Goal: Task Accomplishment & Management: Manage account settings

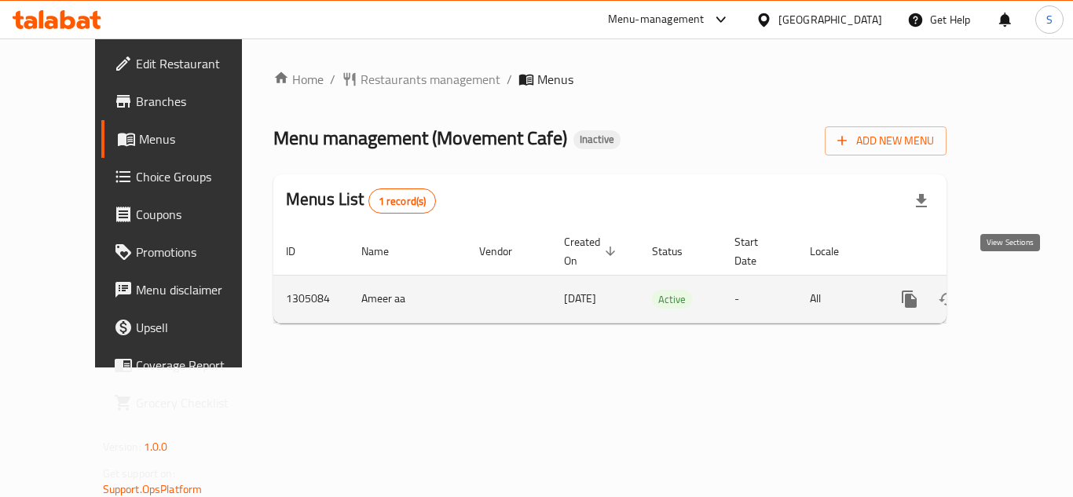
click at [1015, 290] on icon "enhanced table" at bounding box center [1022, 299] width 19 height 19
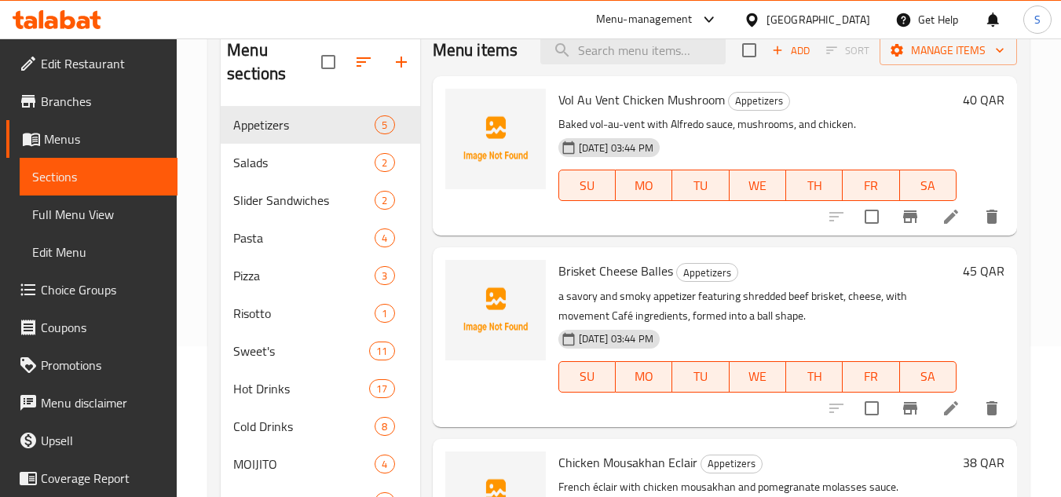
scroll to position [157, 0]
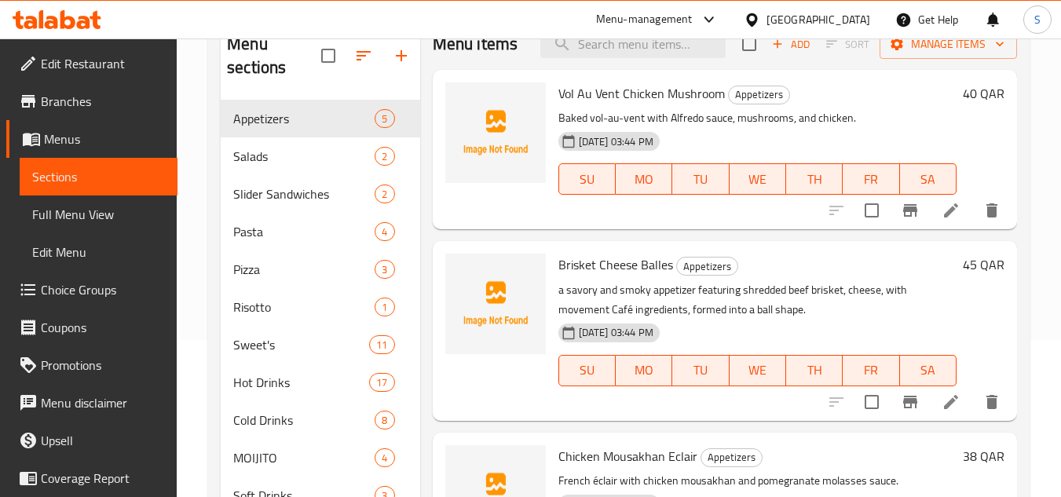
click at [97, 227] on link "Full Menu View" at bounding box center [99, 215] width 158 height 38
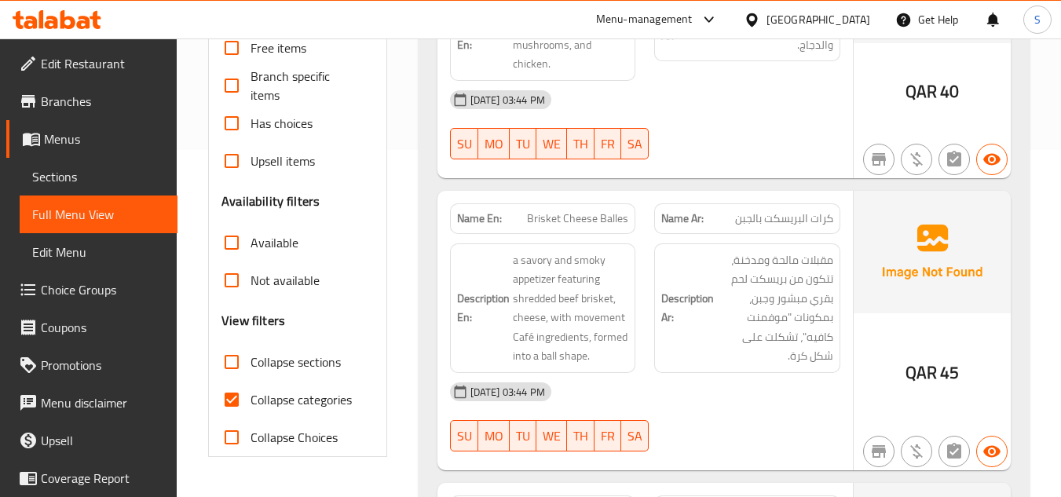
scroll to position [393, 0]
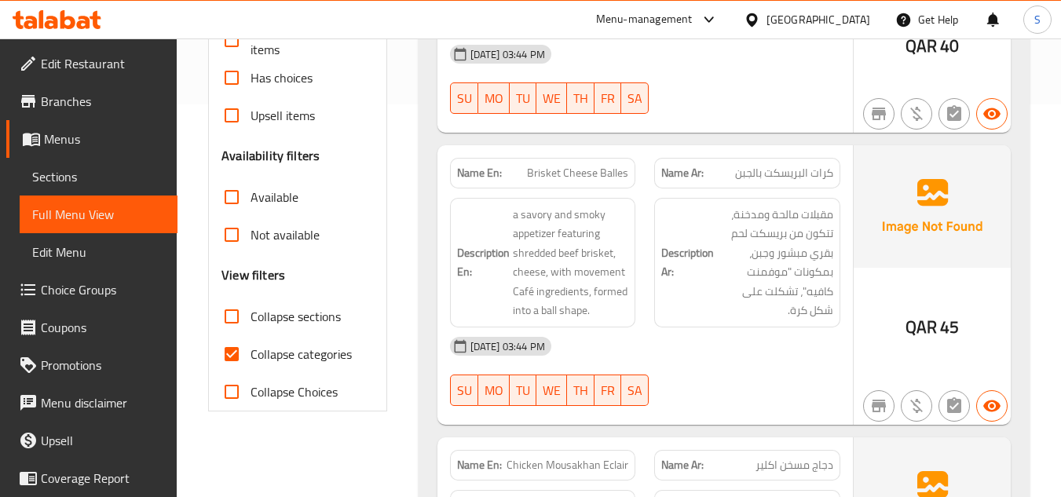
drag, startPoint x: 272, startPoint y: 355, endPoint x: 488, endPoint y: 286, distance: 226.8
click at [271, 355] on span "Collapse categories" at bounding box center [301, 354] width 101 height 19
click at [251, 355] on input "Collapse categories" at bounding box center [232, 354] width 38 height 38
checkbox input "false"
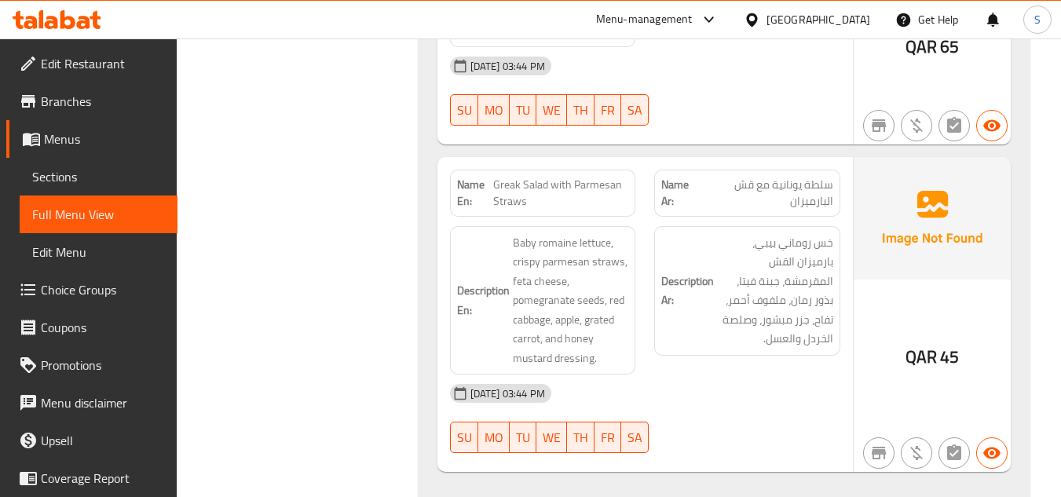
scroll to position [1779, 0]
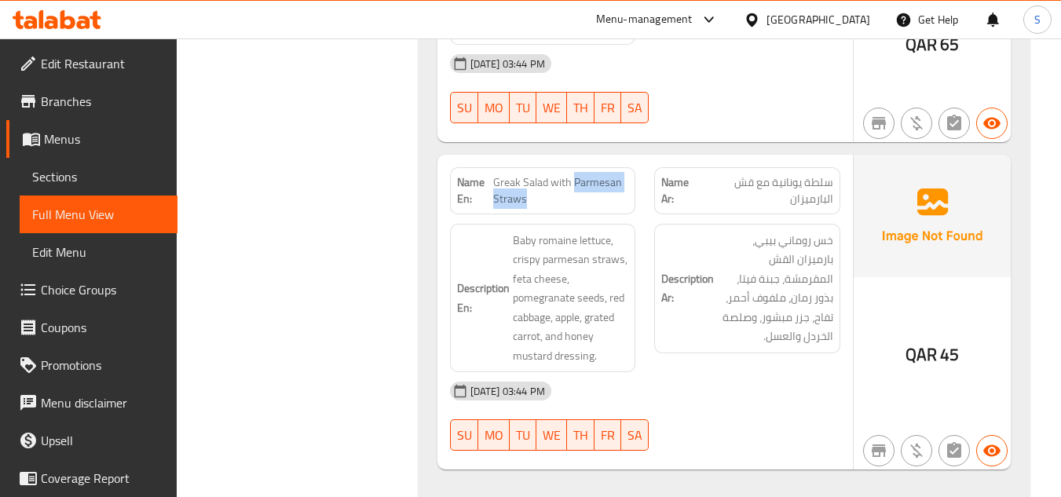
drag, startPoint x: 573, startPoint y: 164, endPoint x: 592, endPoint y: 194, distance: 34.9
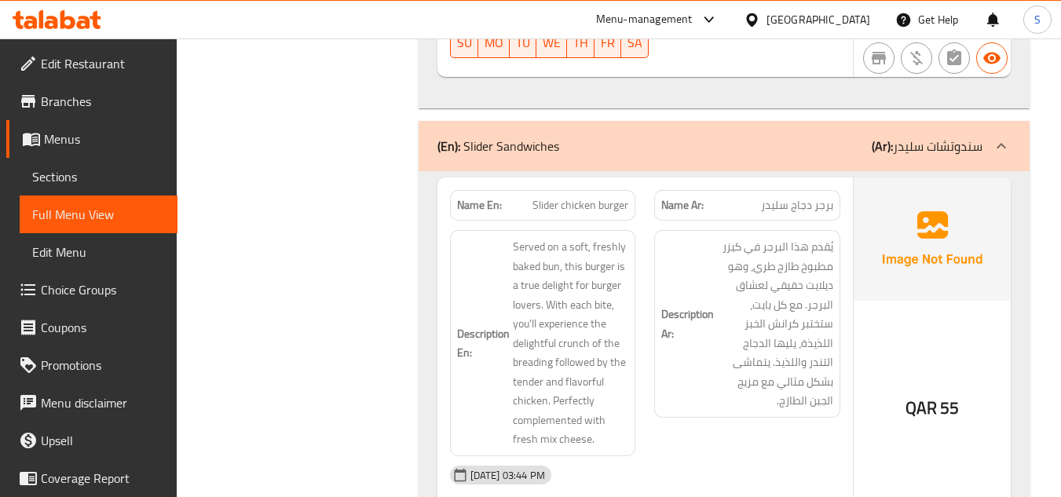
scroll to position [2250, 0]
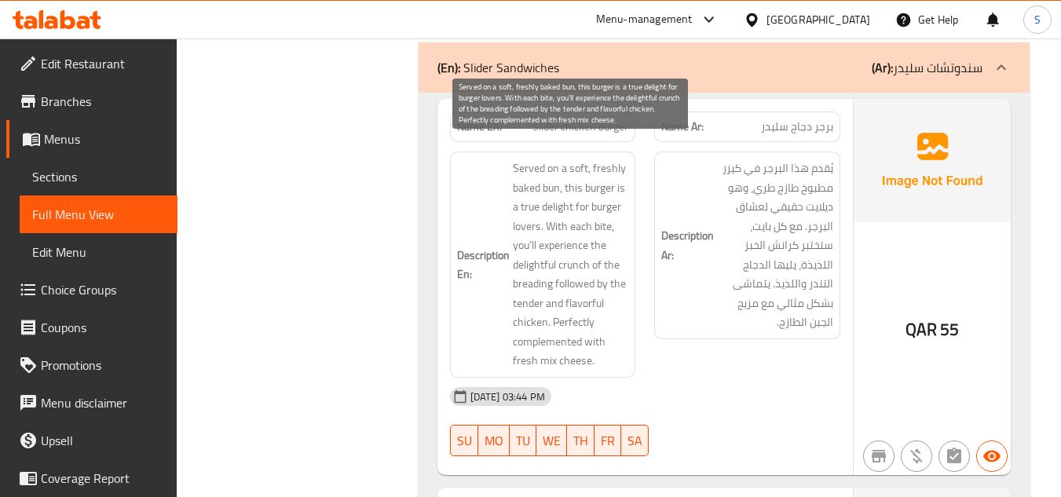
click at [519, 203] on span "Served on a soft, freshly baked bun, this burger is a true delight for burger l…" at bounding box center [571, 265] width 116 height 212
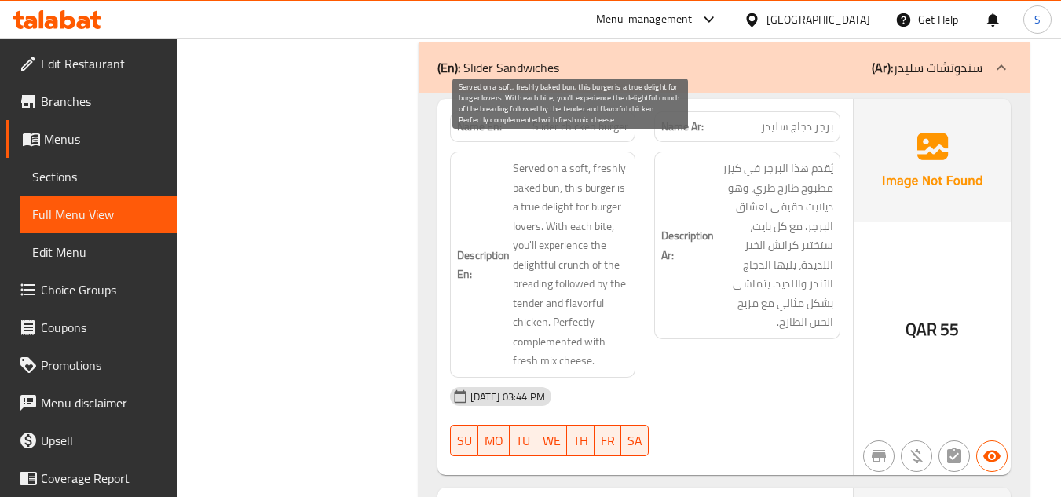
click at [575, 305] on span "Served on a soft, freshly baked bun, this burger is a true delight for burger l…" at bounding box center [571, 265] width 116 height 212
click at [558, 304] on span "Served on a soft, freshly baked bun, this burger is a true delight for burger l…" at bounding box center [571, 265] width 116 height 212
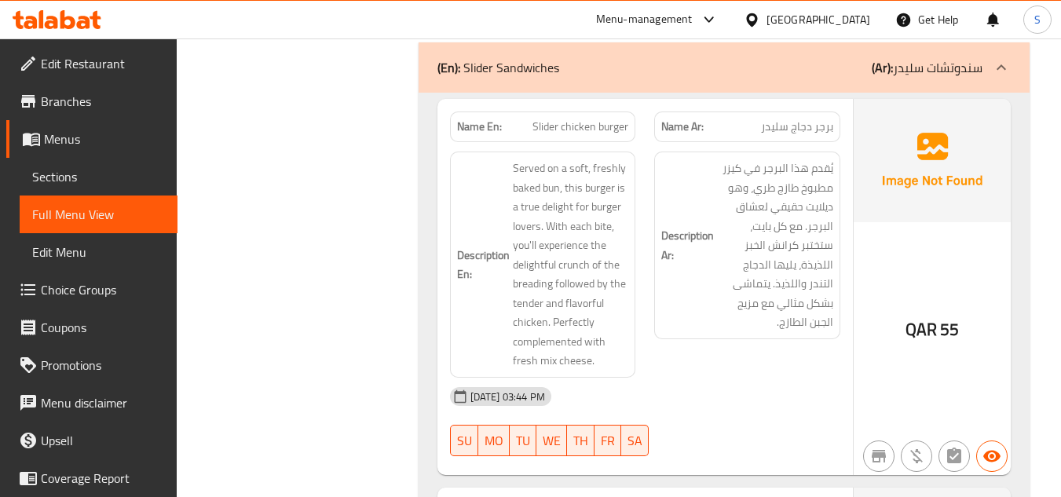
copy span "Slider chicken burger"
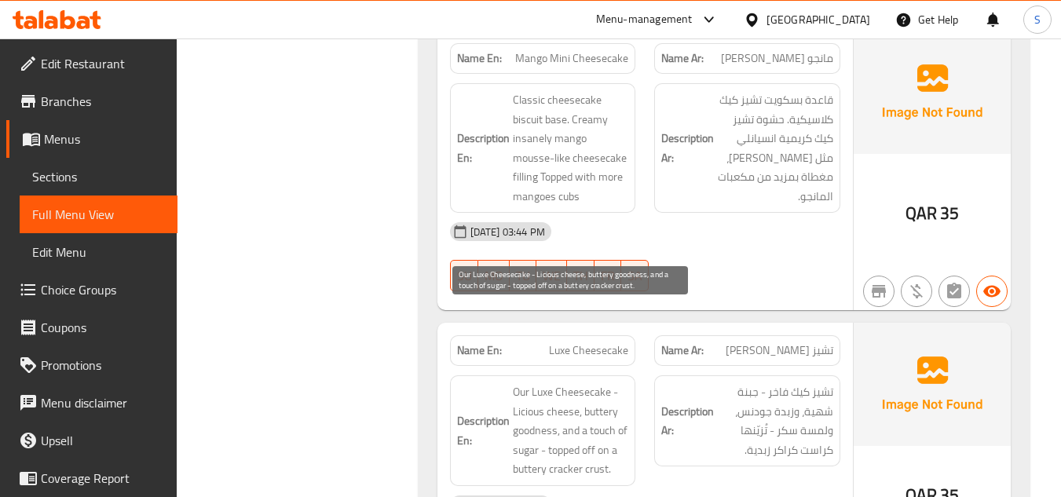
scroll to position [7985, 0]
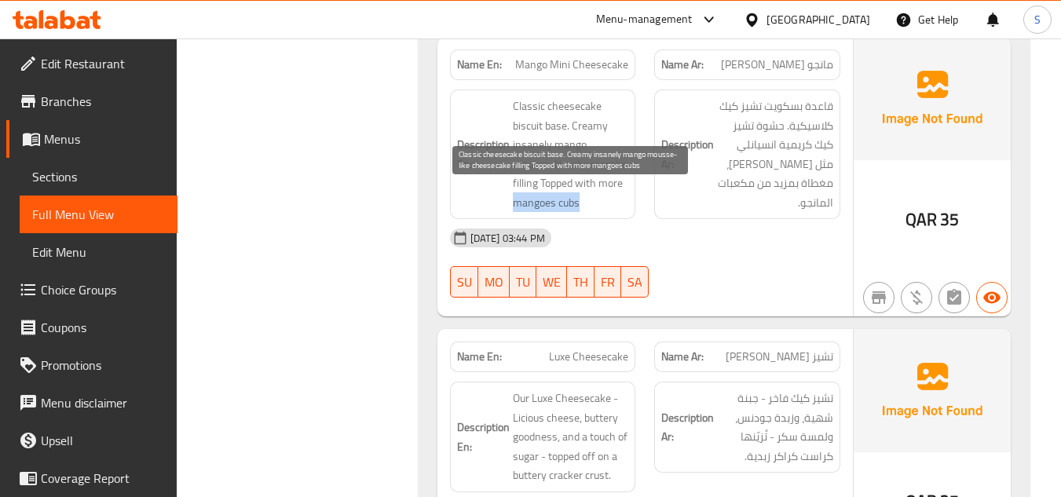
drag, startPoint x: 511, startPoint y: 131, endPoint x: 593, endPoint y: 130, distance: 81.7
click at [593, 130] on h6 "Description En: Classic cheesecake biscuit base. Creamy insanely mango mousse-l…" at bounding box center [543, 154] width 172 height 115
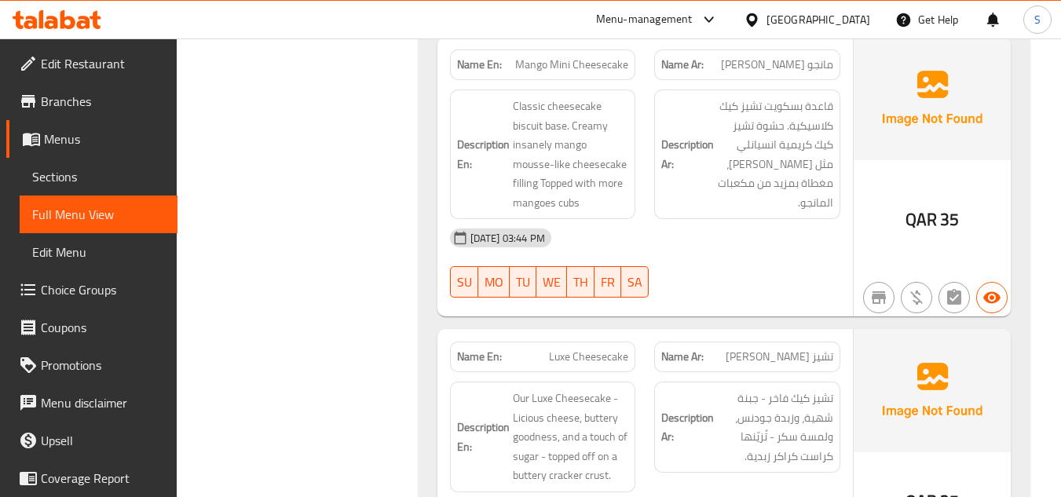
click at [702, 219] on div "11-08-2025 03:44 PM SU MO TU WE TH FR SA" at bounding box center [645, 263] width 409 height 88
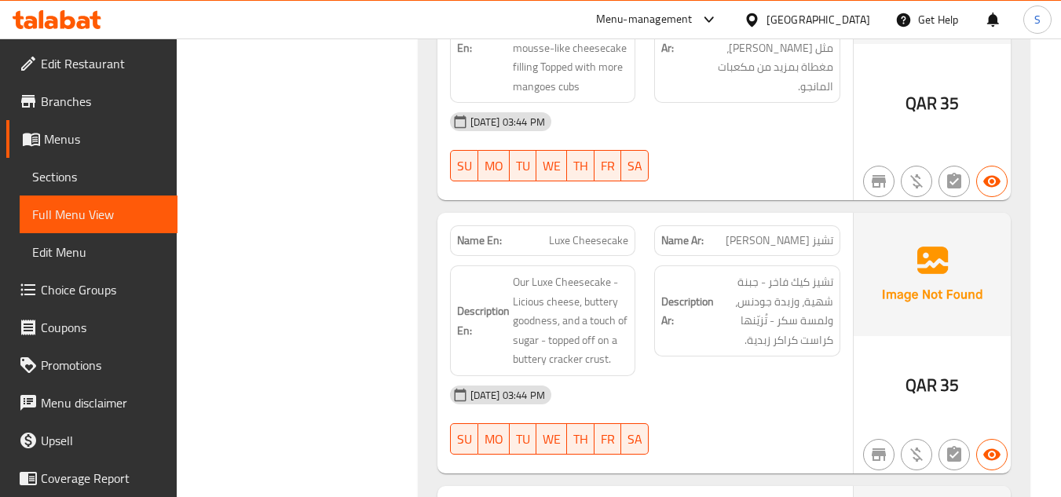
scroll to position [8142, 0]
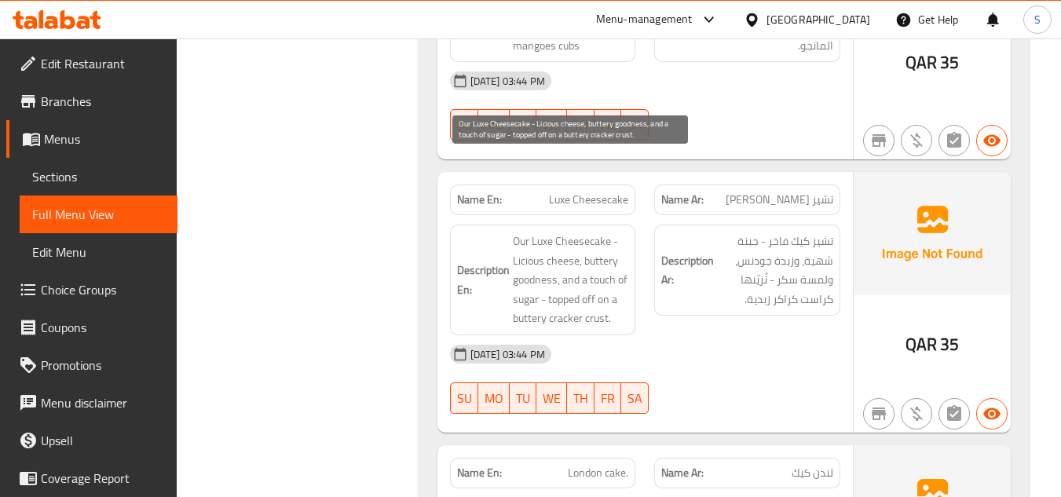
click at [570, 232] on span "Our Luxe Cheesecake - Licious cheese, buttery goodness, and a touch of sugar - …" at bounding box center [571, 280] width 116 height 97
click at [526, 232] on span "Our Luxe Cheesecake - Licious cheese, buttery goodness, and a touch of sugar - …" at bounding box center [571, 280] width 116 height 97
click at [596, 245] on span "Our Luxe Cheesecake - Licious cheese, buttery goodness, and a touch of sugar - …" at bounding box center [571, 280] width 116 height 97
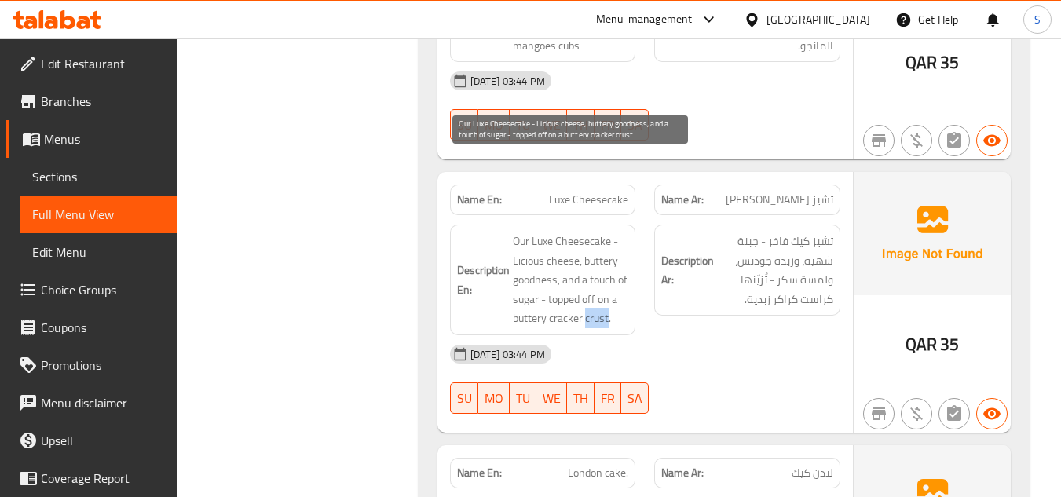
click at [596, 245] on span "Our Luxe Cheesecake - Licious cheese, buttery goodness, and a touch of sugar - …" at bounding box center [571, 280] width 116 height 97
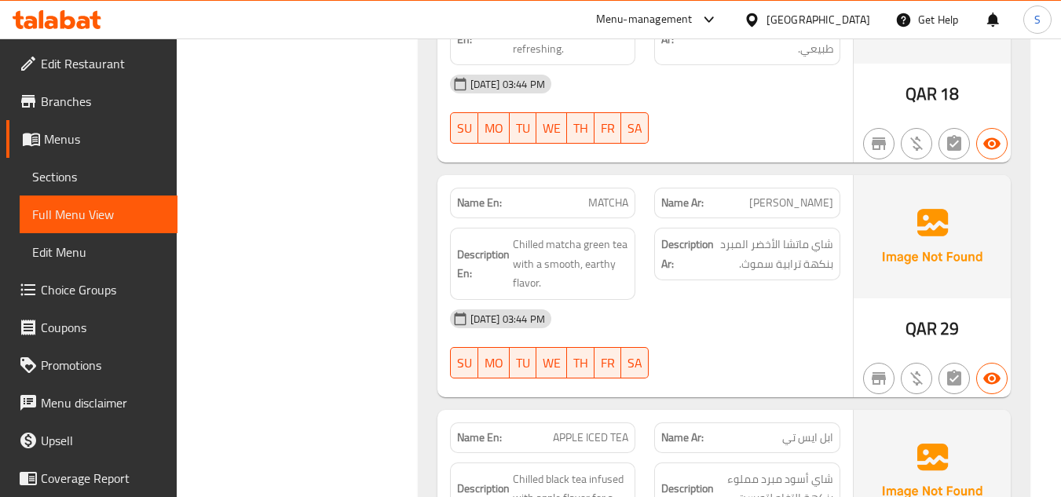
scroll to position [14663, 0]
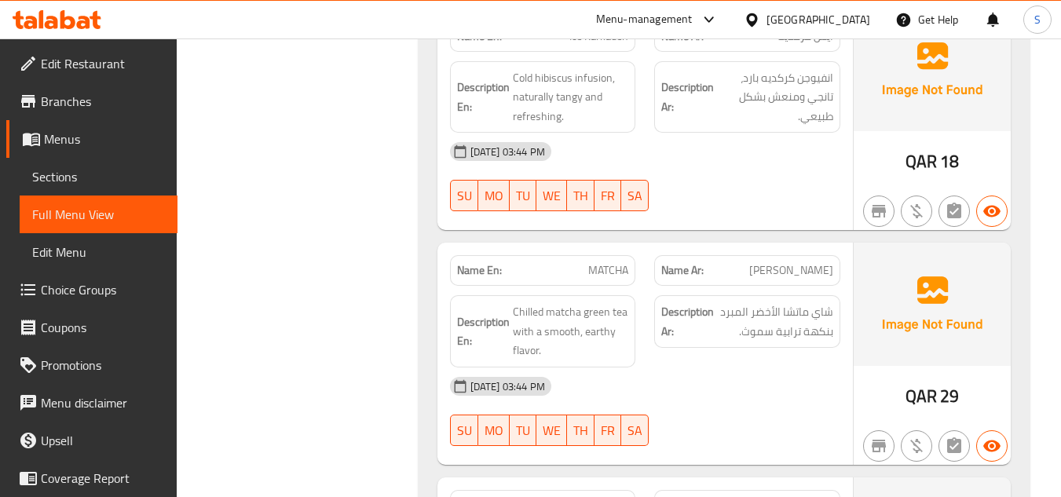
copy span "MATCHA"
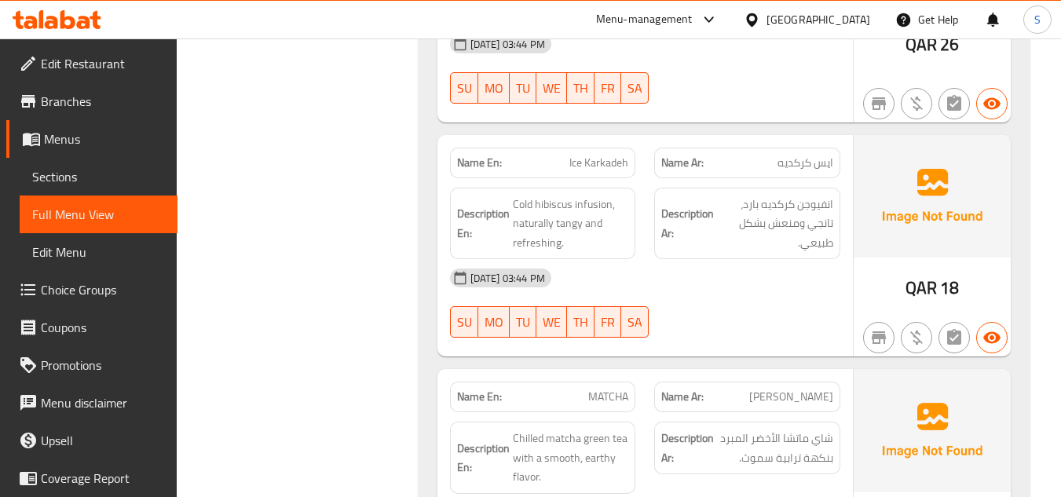
scroll to position [7120, 0]
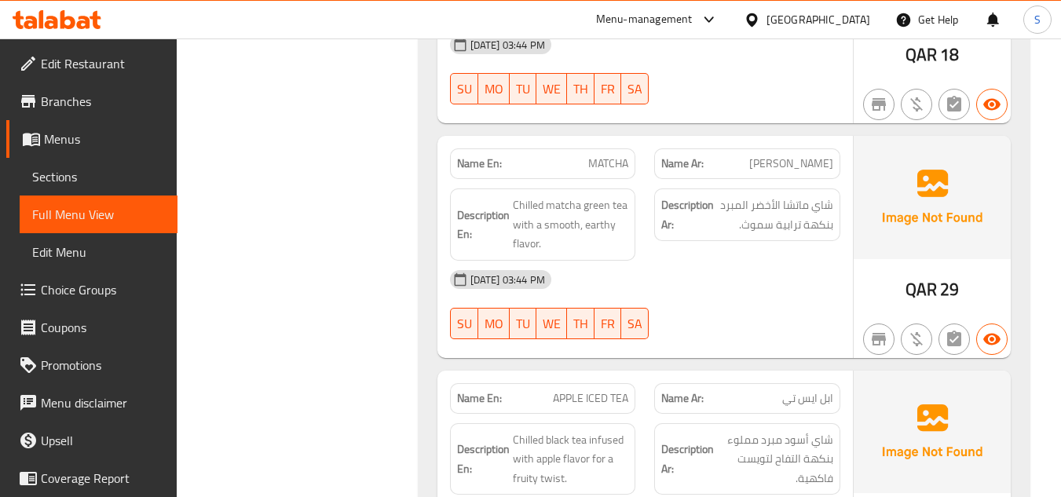
scroll to position [14770, 0]
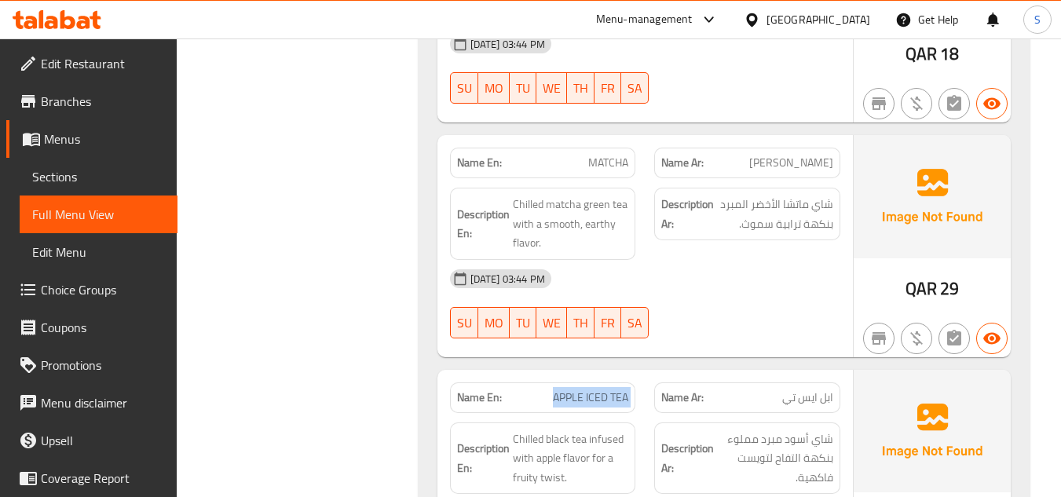
copy span "APPLE ICED TEA"
drag, startPoint x: 363, startPoint y: 204, endPoint x: 550, endPoint y: 64, distance: 233.5
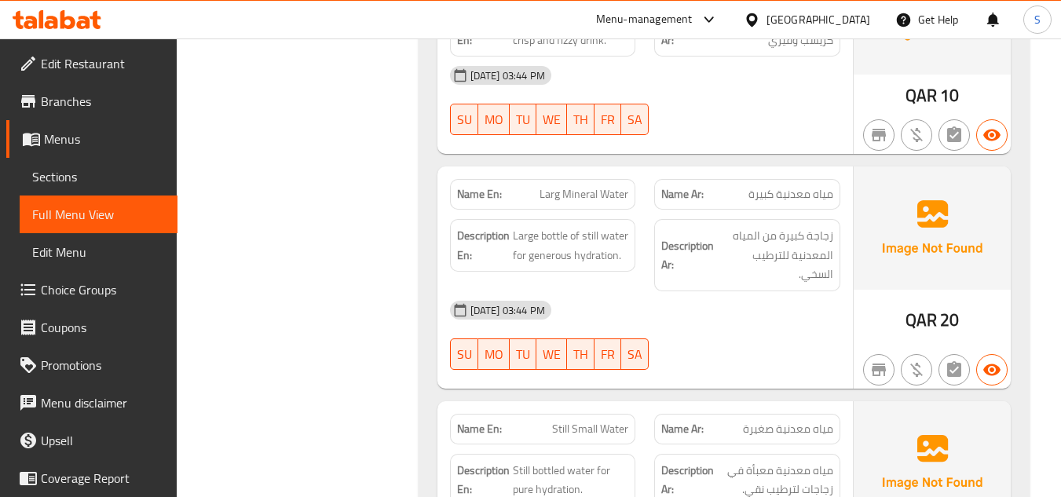
scroll to position [17408, 0]
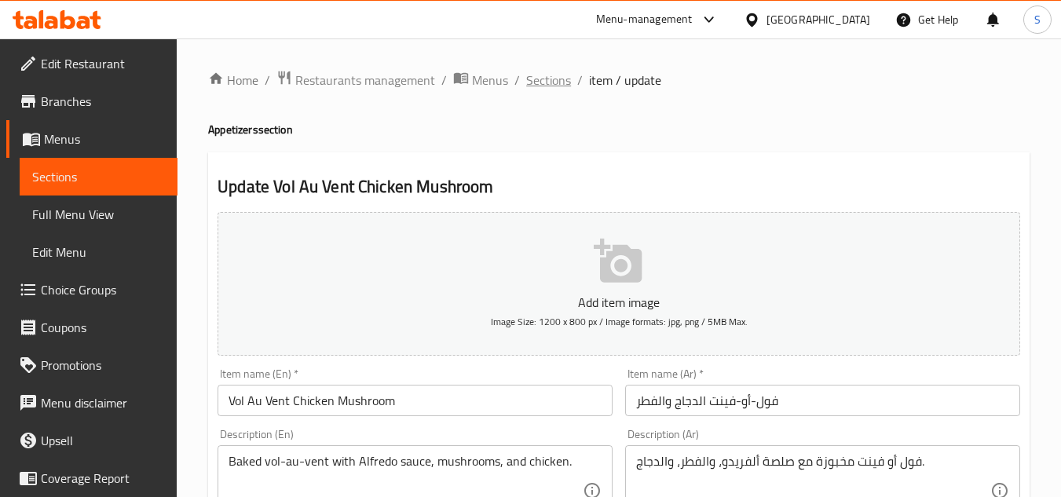
click at [544, 84] on span "Sections" at bounding box center [548, 80] width 45 height 19
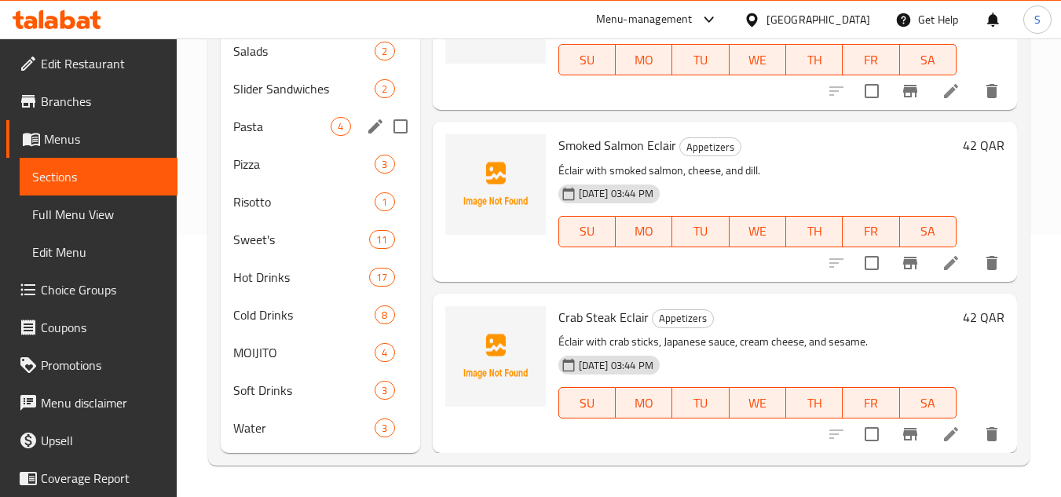
scroll to position [105, 0]
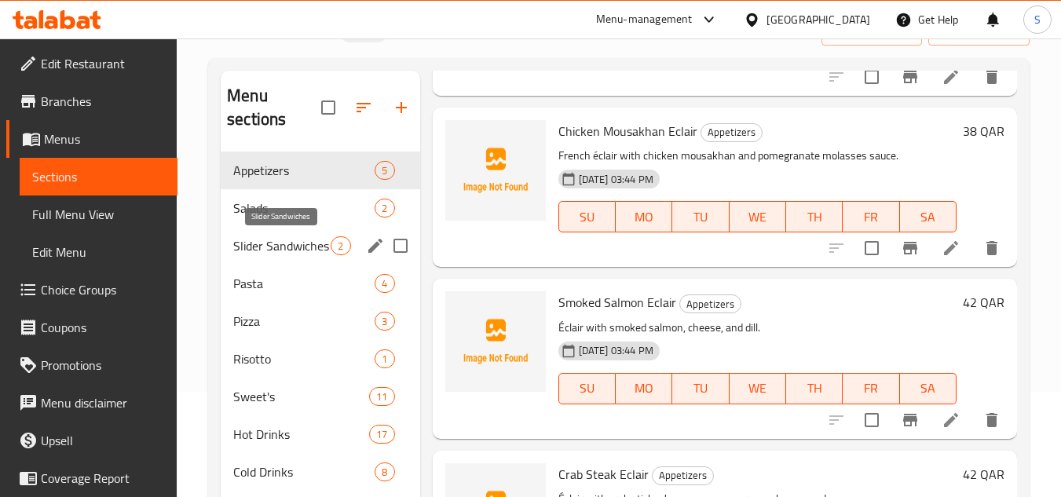
click at [288, 251] on span "Slider Sandwiches" at bounding box center [281, 245] width 97 height 19
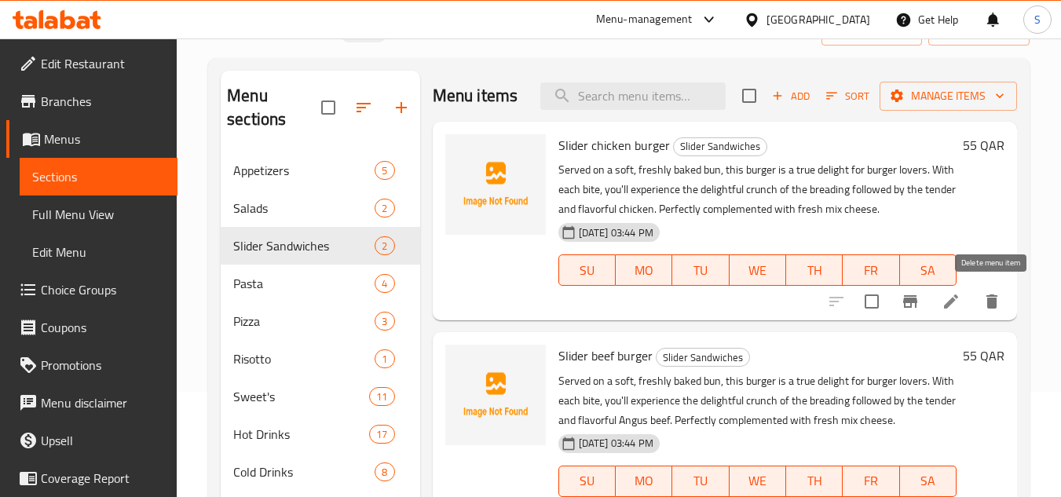
click at [984, 303] on icon "delete" at bounding box center [992, 301] width 19 height 19
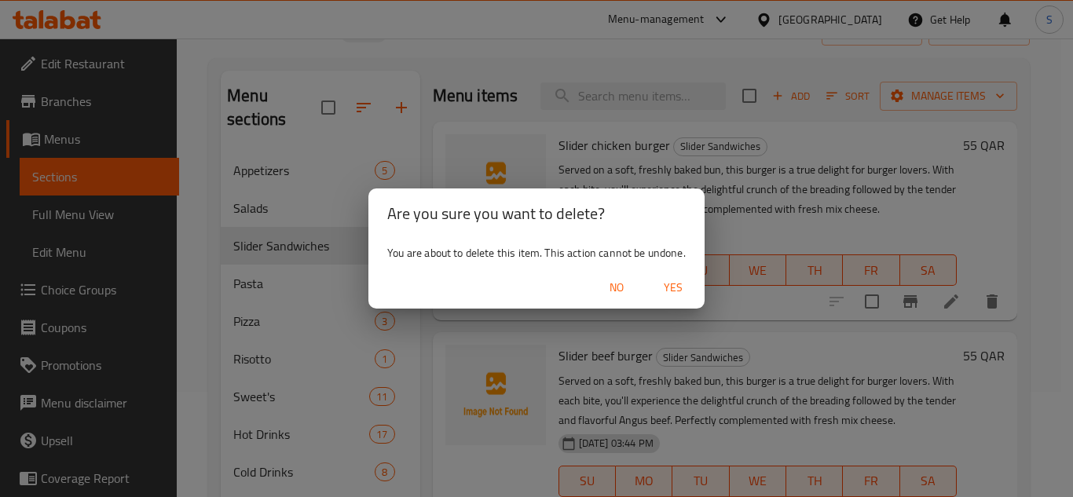
click at [676, 291] on span "Yes" at bounding box center [673, 288] width 38 height 20
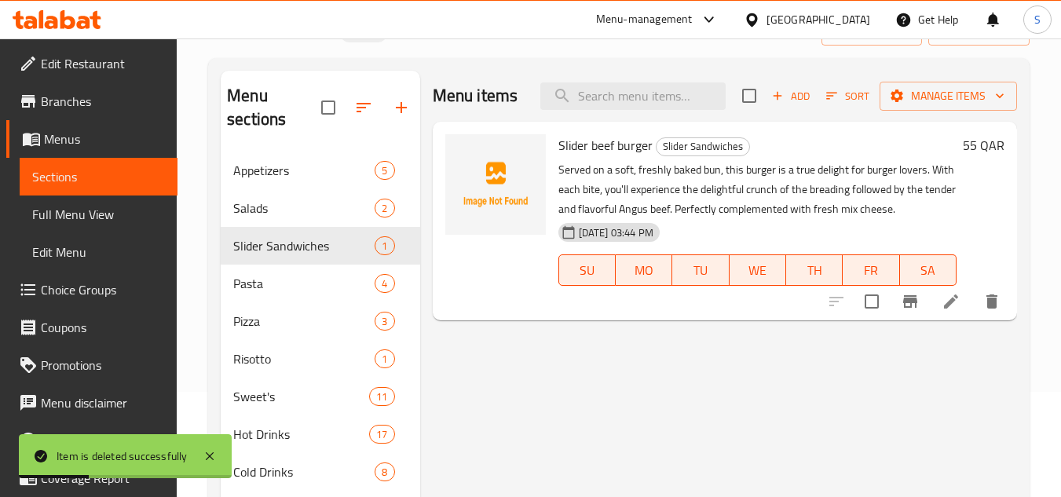
click at [600, 145] on span "Slider beef burger" at bounding box center [606, 146] width 94 height 24
copy h6 "Slider beef burger"
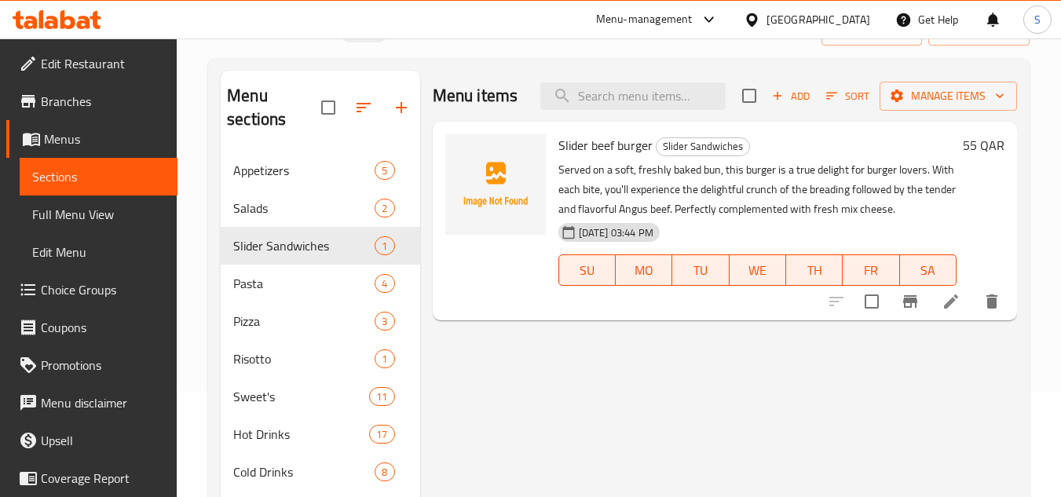
click at [462, 349] on div "Menu items Add Sort Manage items Slider beef burger Slider Sandwiches Served on…" at bounding box center [718, 341] width 597 height 540
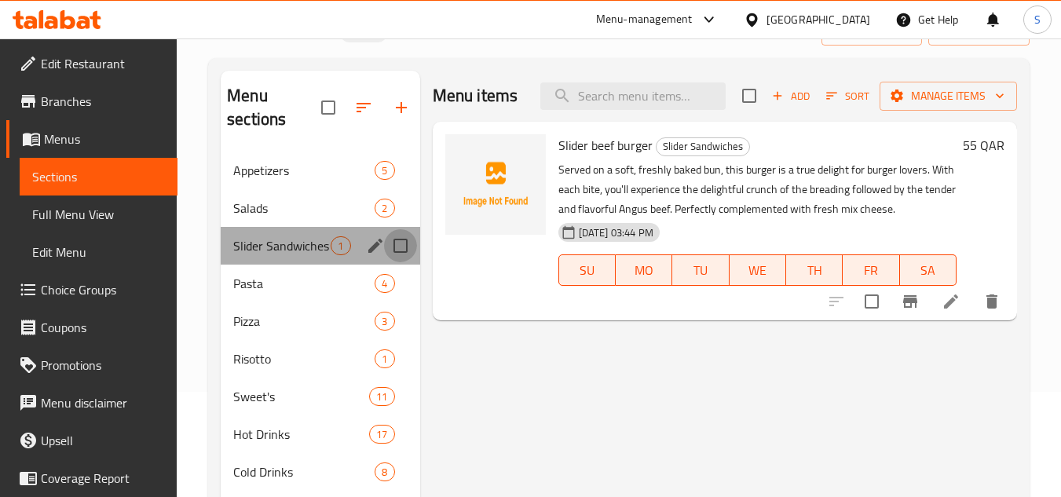
click at [401, 241] on input "Menu sections" at bounding box center [400, 245] width 33 height 33
checkbox input "true"
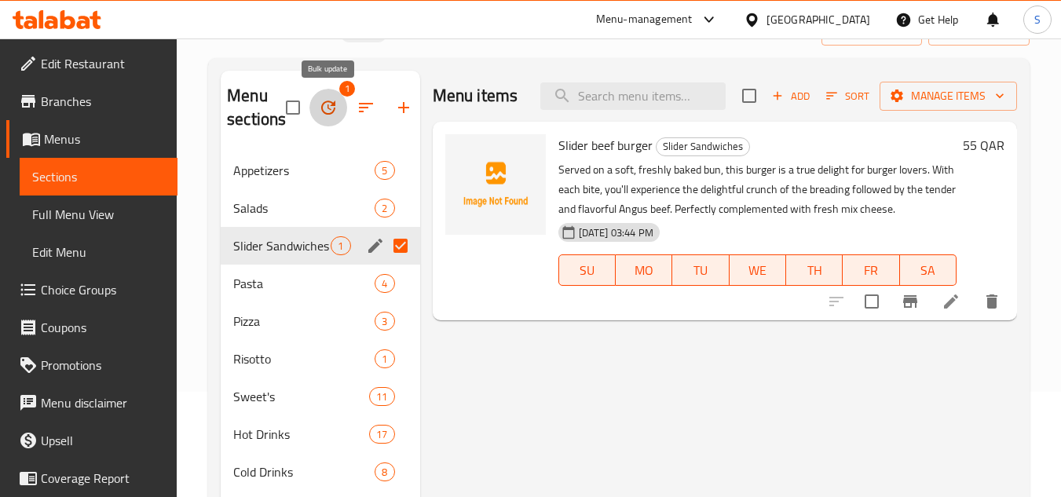
click at [333, 110] on icon "button" at bounding box center [328, 107] width 19 height 19
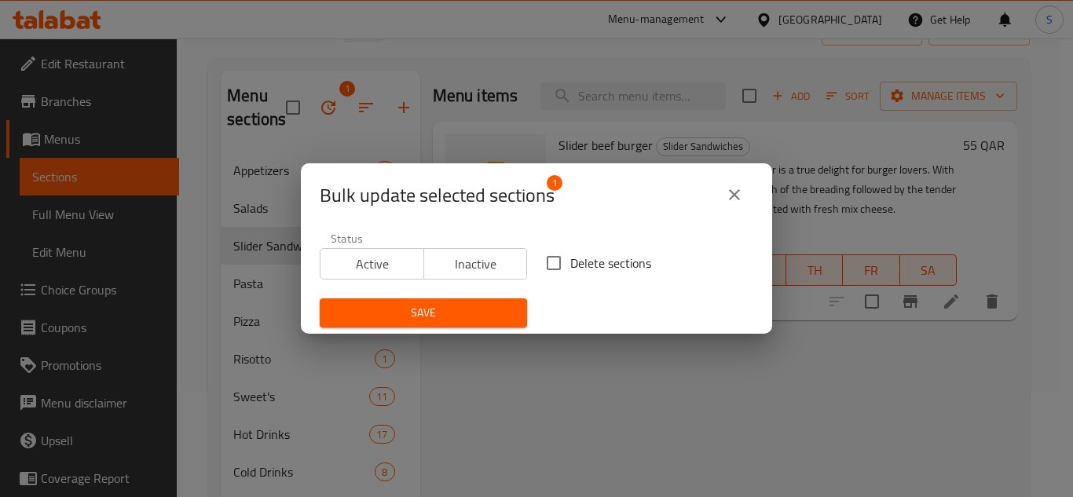
click at [570, 262] on span "Delete sections" at bounding box center [610, 263] width 81 height 19
click at [568, 262] on input "Delete sections" at bounding box center [553, 263] width 33 height 33
checkbox input "true"
drag, startPoint x: 476, startPoint y: 313, endPoint x: 518, endPoint y: 336, distance: 47.5
click at [475, 313] on span "Save" at bounding box center [423, 313] width 182 height 20
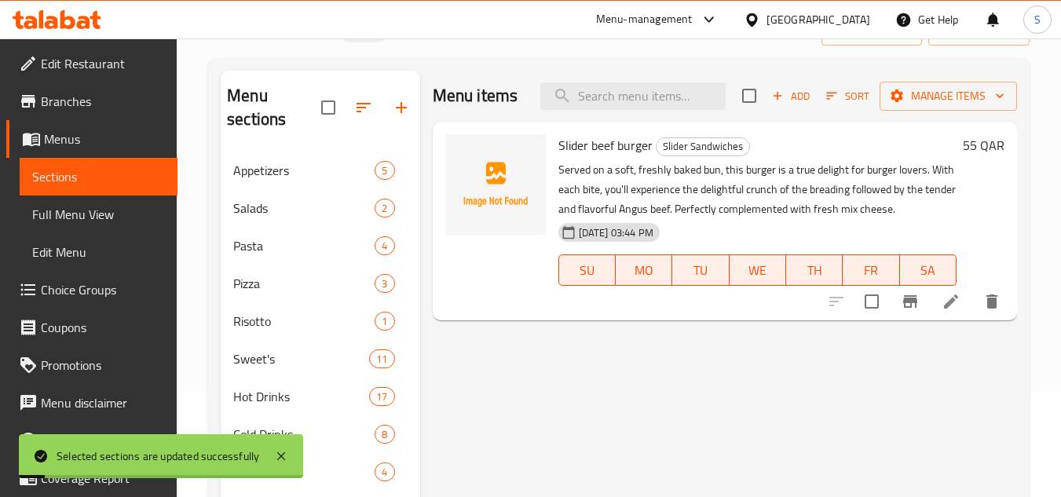
click at [491, 369] on div "Menu items Add Sort Manage items Slider beef burger Slider Sandwiches Served on…" at bounding box center [718, 322] width 597 height 502
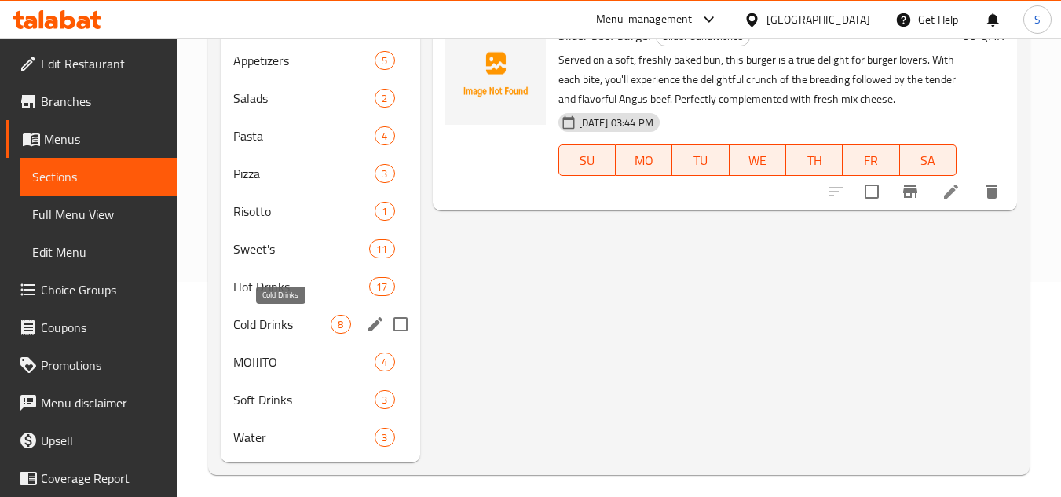
scroll to position [225, 0]
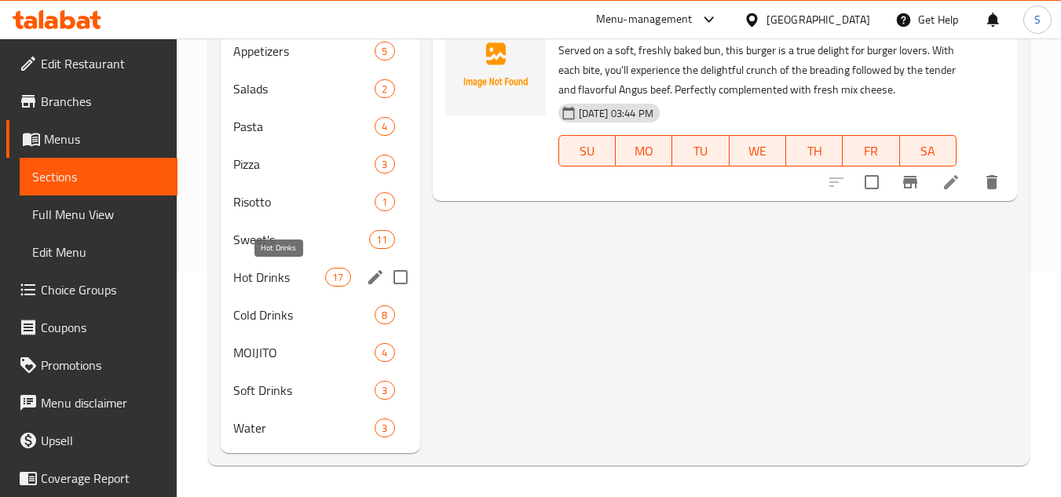
click at [303, 282] on span "Hot Drinks" at bounding box center [279, 277] width 92 height 19
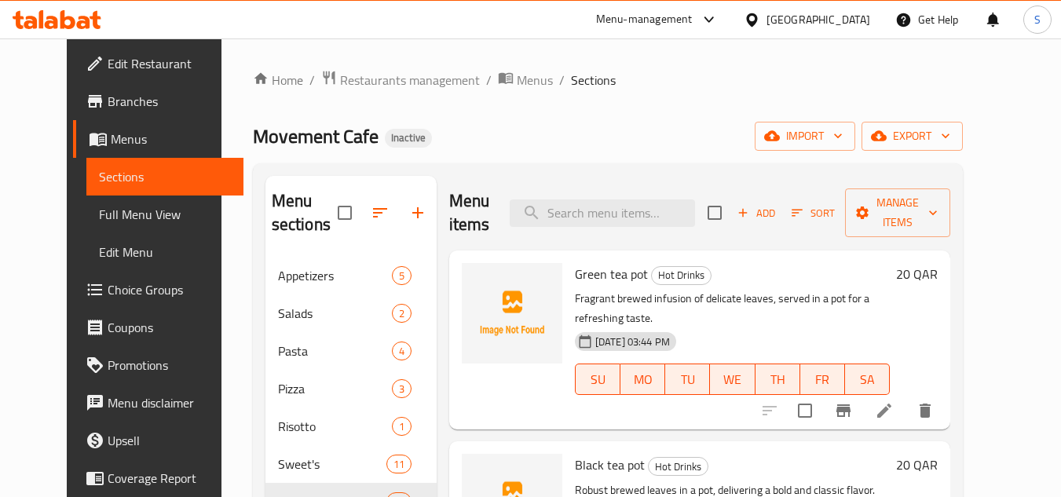
click at [750, 208] on icon "button" at bounding box center [743, 213] width 14 height 14
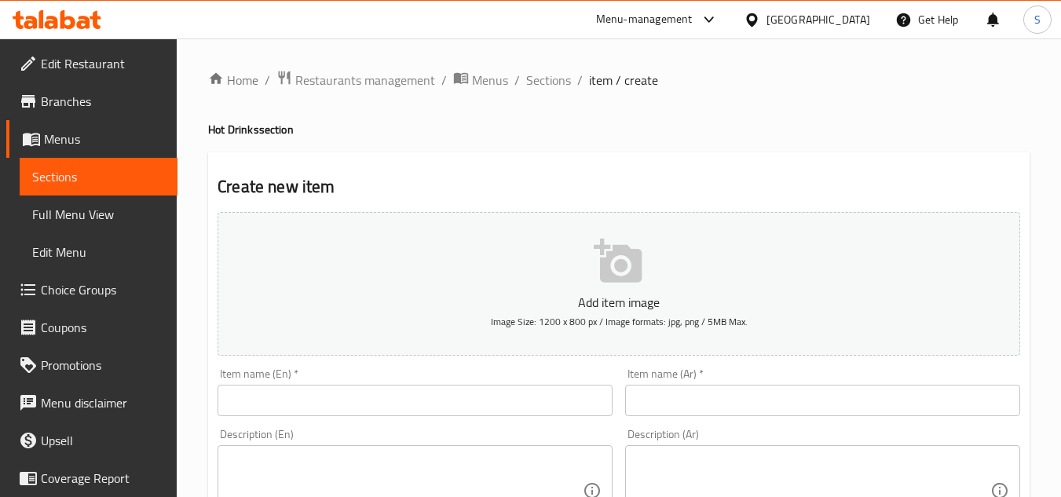
click at [399, 394] on input "text" at bounding box center [415, 400] width 395 height 31
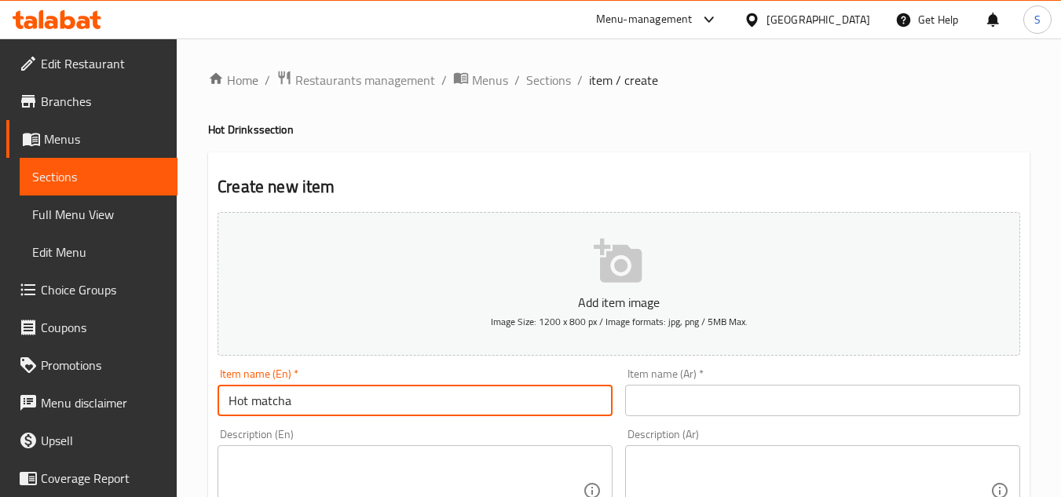
scroll to position [79, 0]
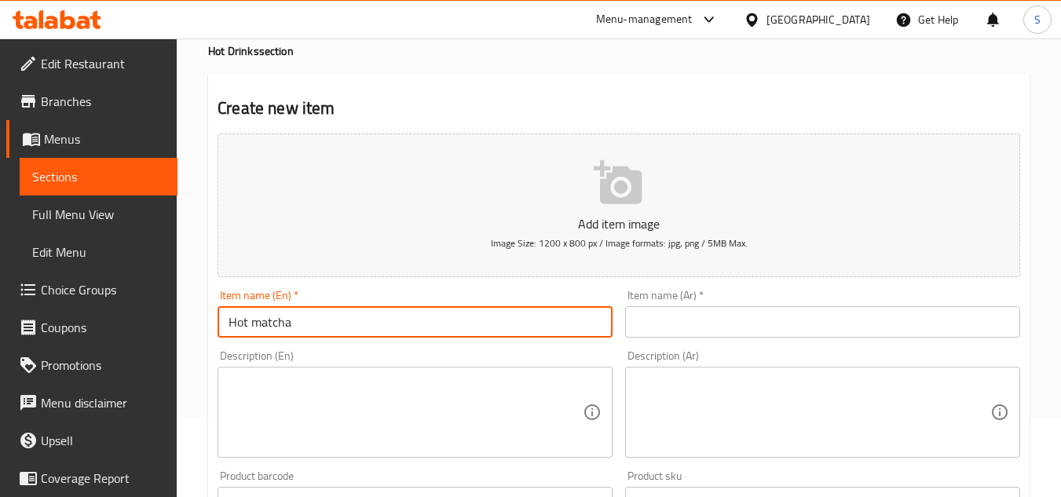
type input "Hot matcha"
click at [671, 312] on input "text" at bounding box center [822, 321] width 395 height 31
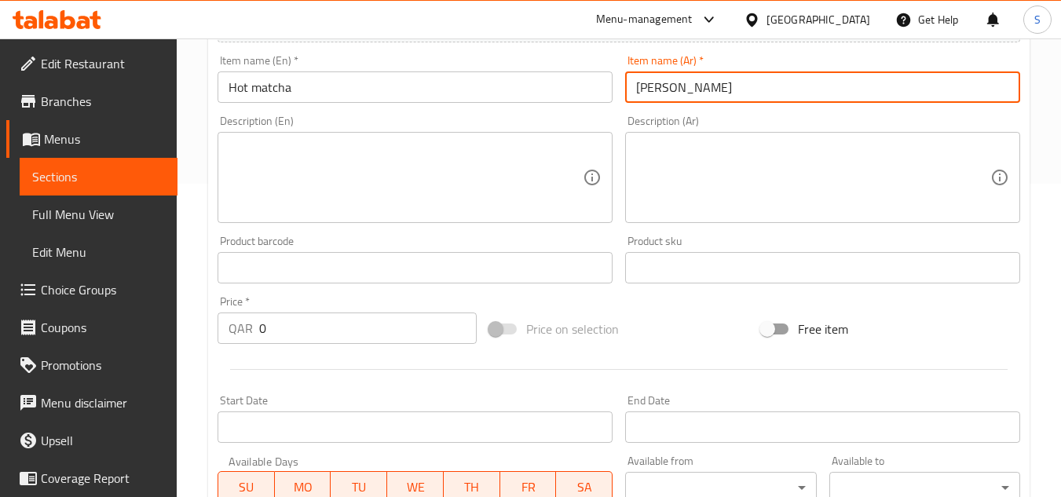
scroll to position [314, 0]
type input "ماتشا ساخنة"
click at [386, 340] on input "0" at bounding box center [368, 327] width 218 height 31
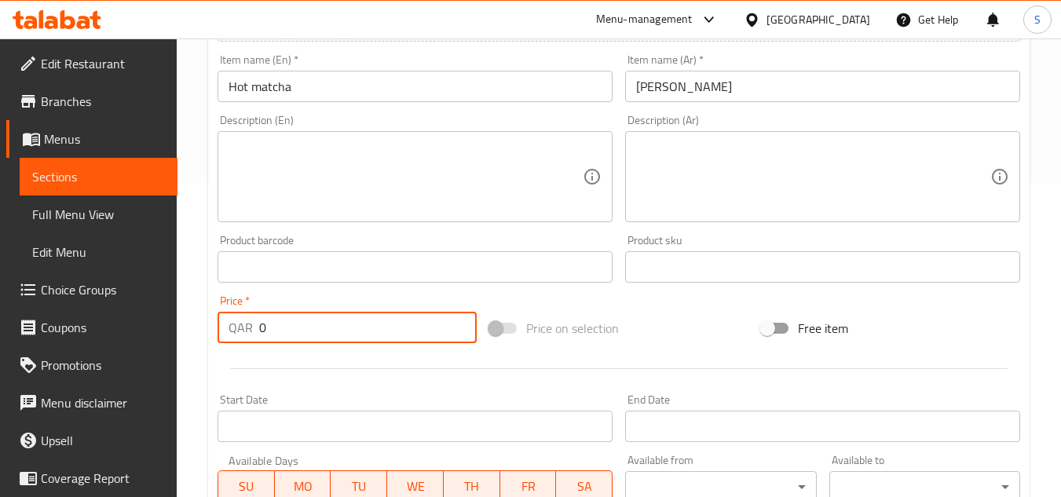
click at [386, 340] on input "0" at bounding box center [368, 327] width 218 height 31
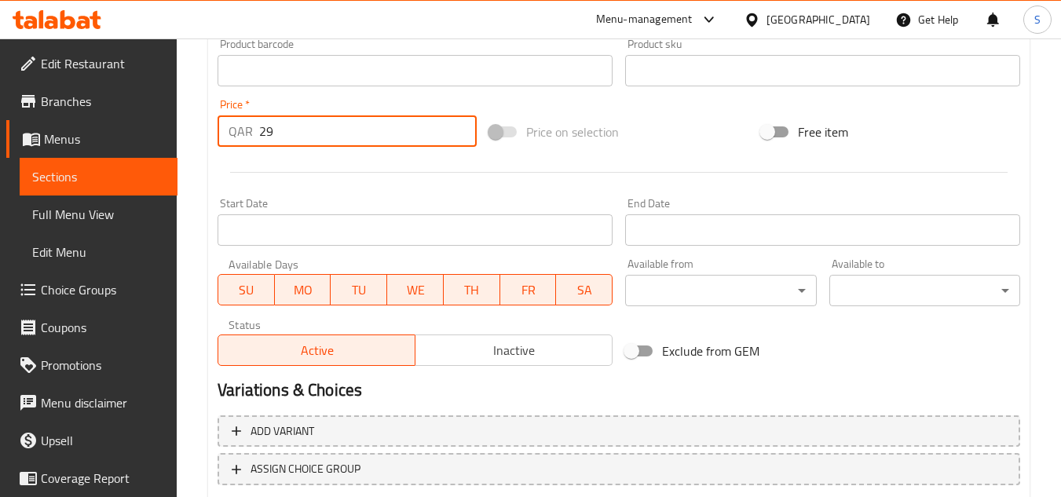
scroll to position [550, 0]
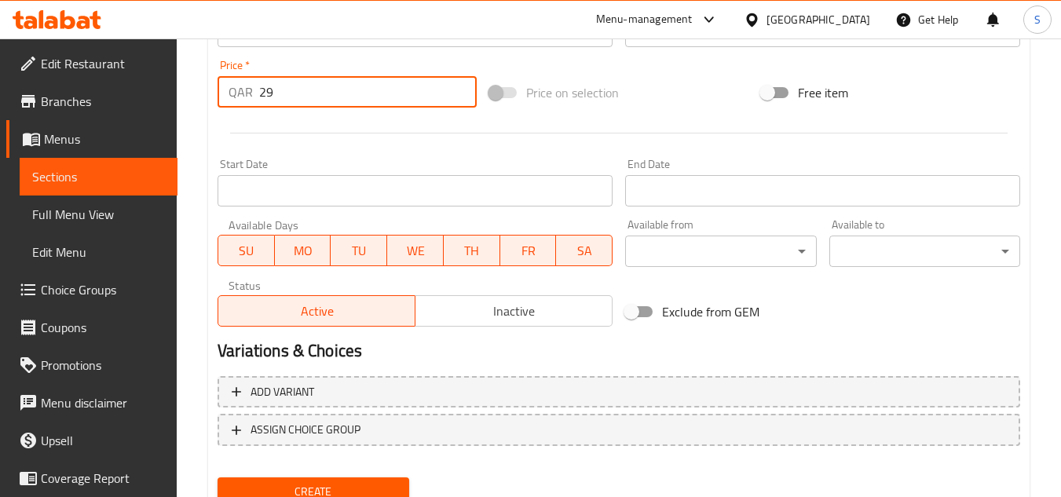
type input "29"
click at [345, 487] on span "Create" at bounding box center [313, 492] width 166 height 20
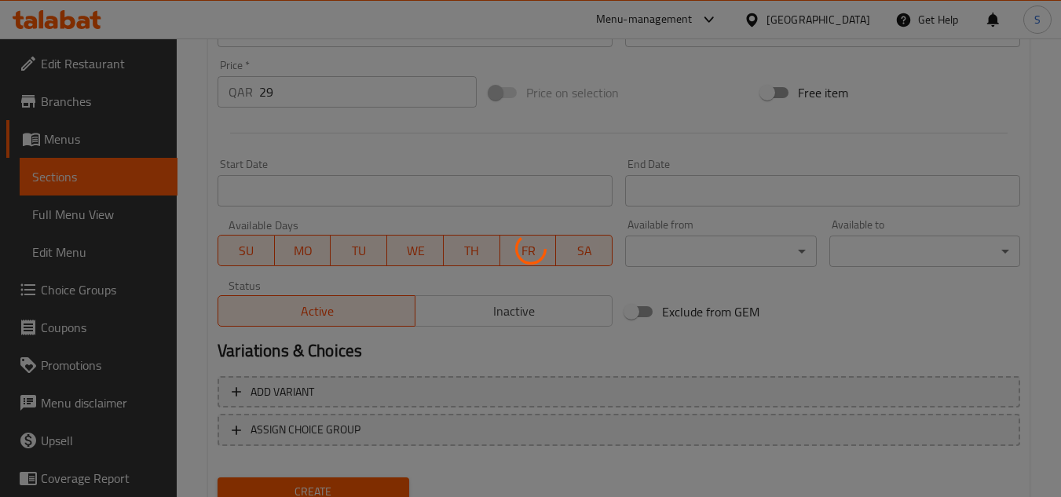
type input "0"
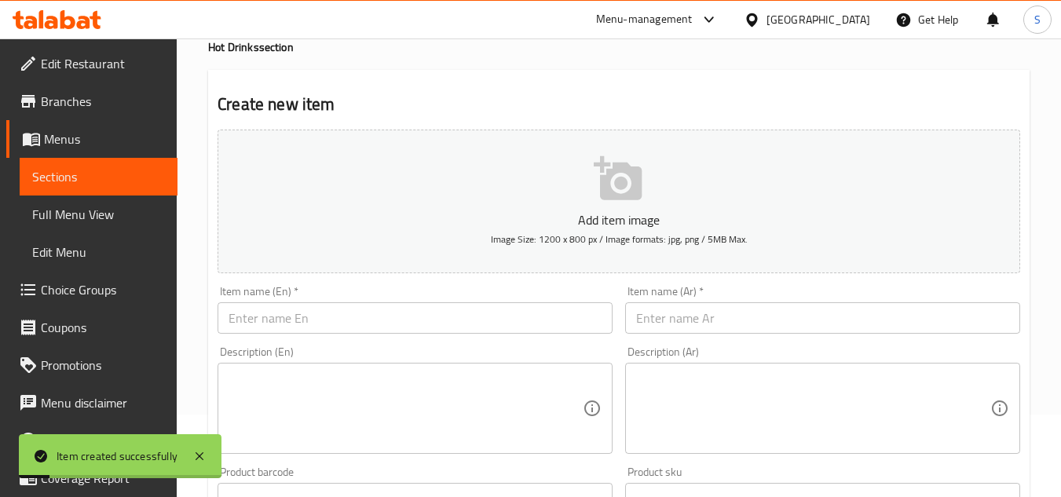
scroll to position [0, 0]
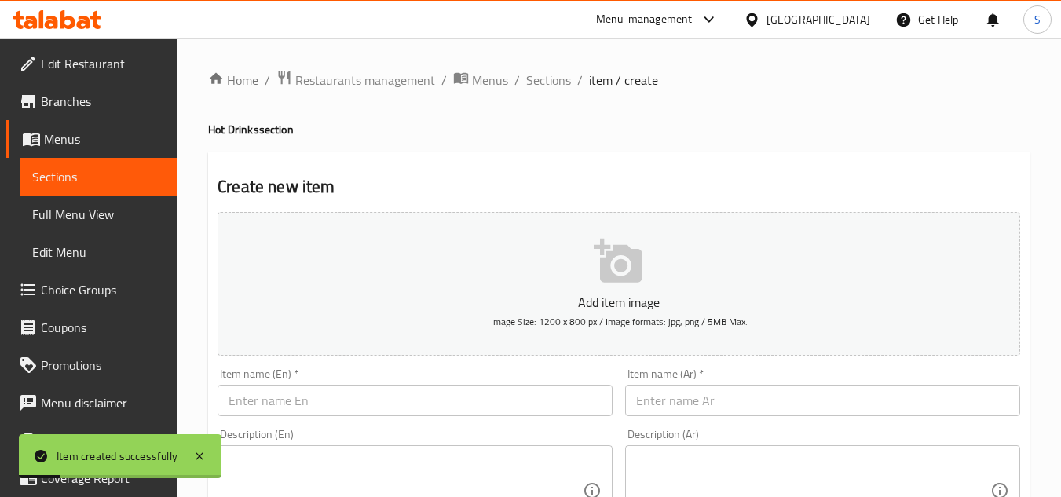
click at [562, 76] on span "Sections" at bounding box center [548, 80] width 45 height 19
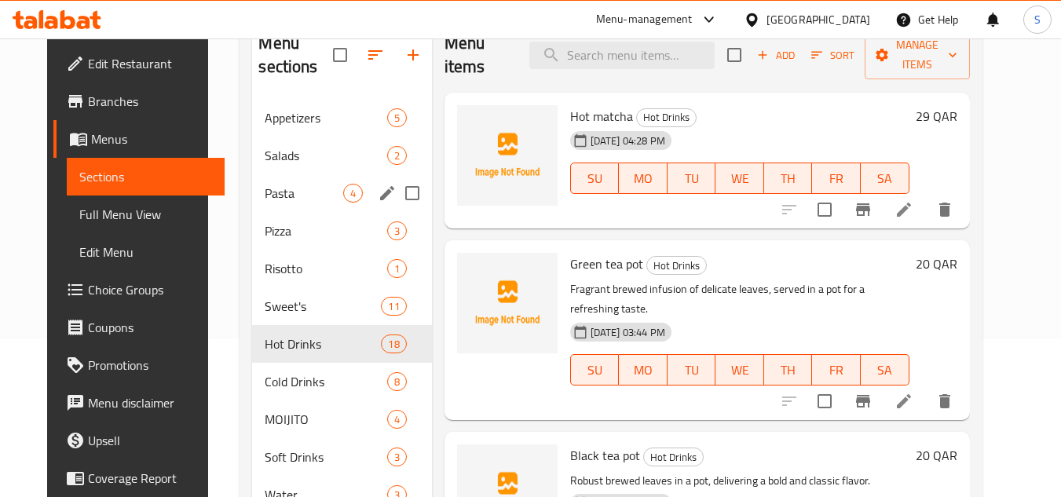
scroll to position [68, 0]
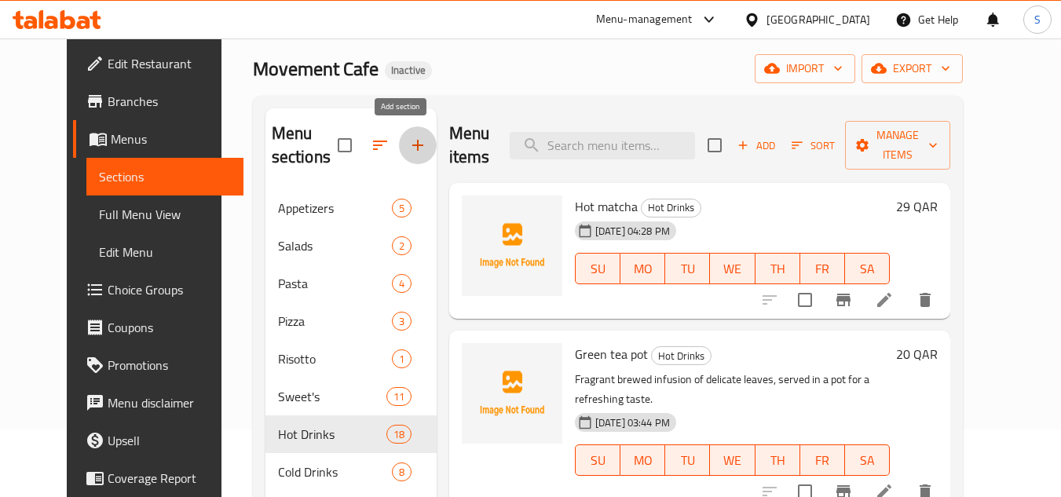
click at [409, 145] on icon "button" at bounding box center [418, 145] width 19 height 19
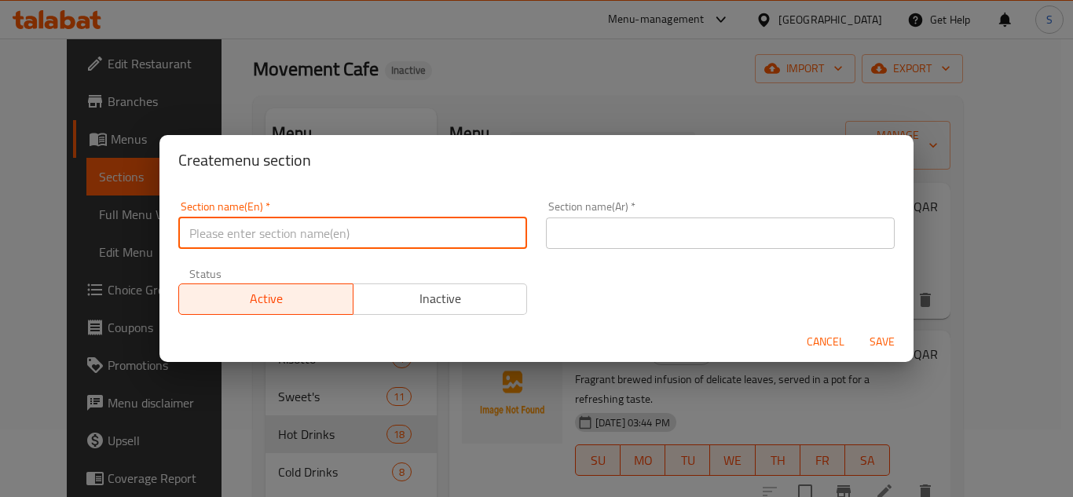
click at [366, 246] on input "text" at bounding box center [352, 233] width 349 height 31
paste input "ICE TEA"
type input "ICE TEA"
click at [555, 245] on input "text" at bounding box center [720, 233] width 349 height 31
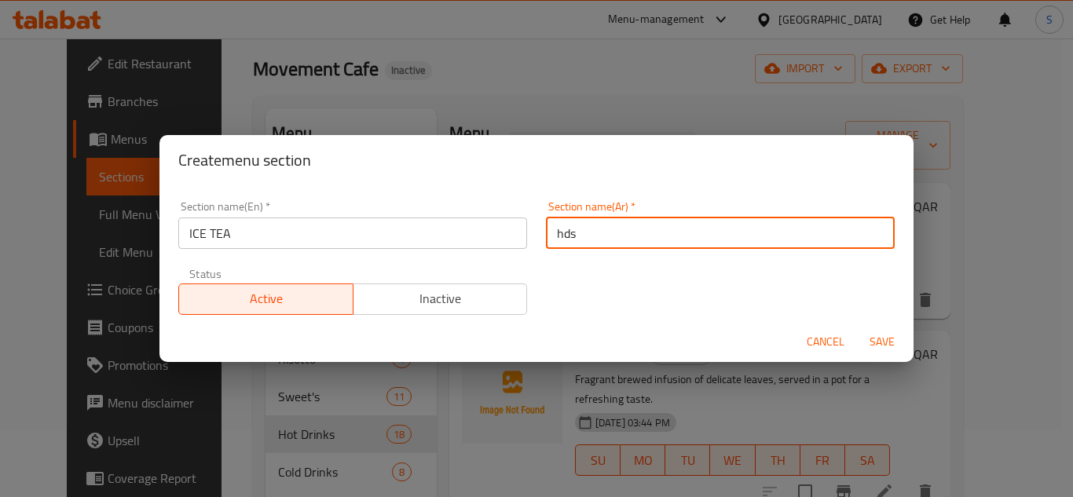
click at [579, 235] on input "hds" at bounding box center [720, 233] width 349 height 31
type input "ايس تي"
click at [857, 328] on button "Save" at bounding box center [882, 342] width 50 height 29
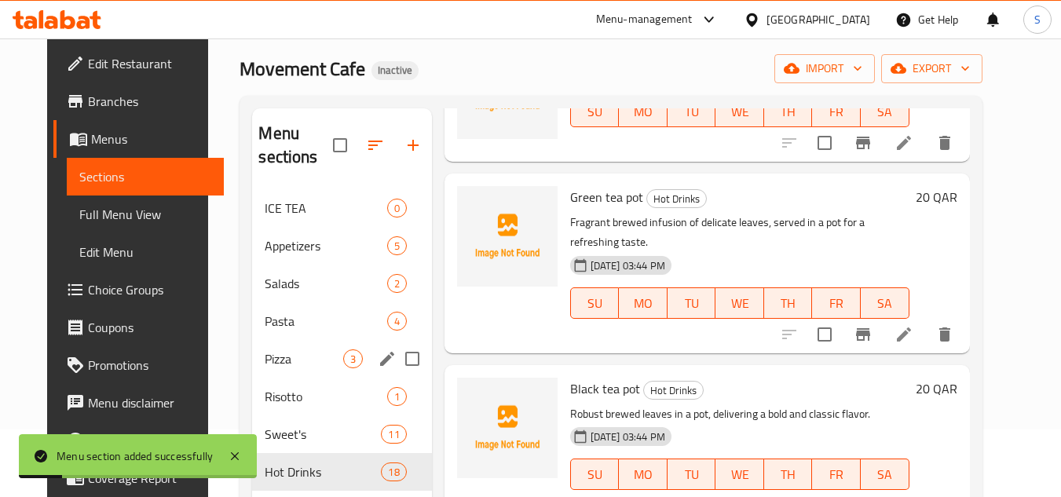
scroll to position [225, 0]
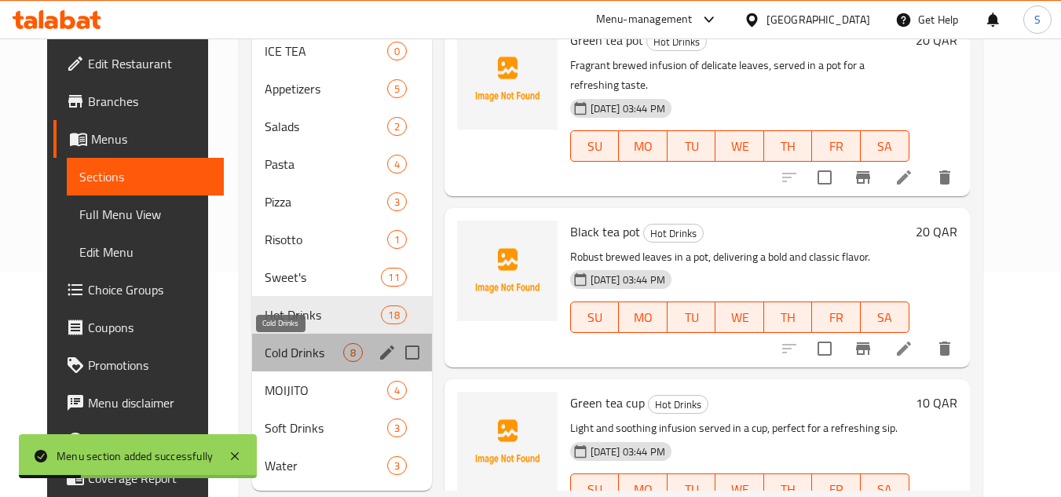
click at [278, 360] on span "Cold Drinks" at bounding box center [304, 352] width 78 height 19
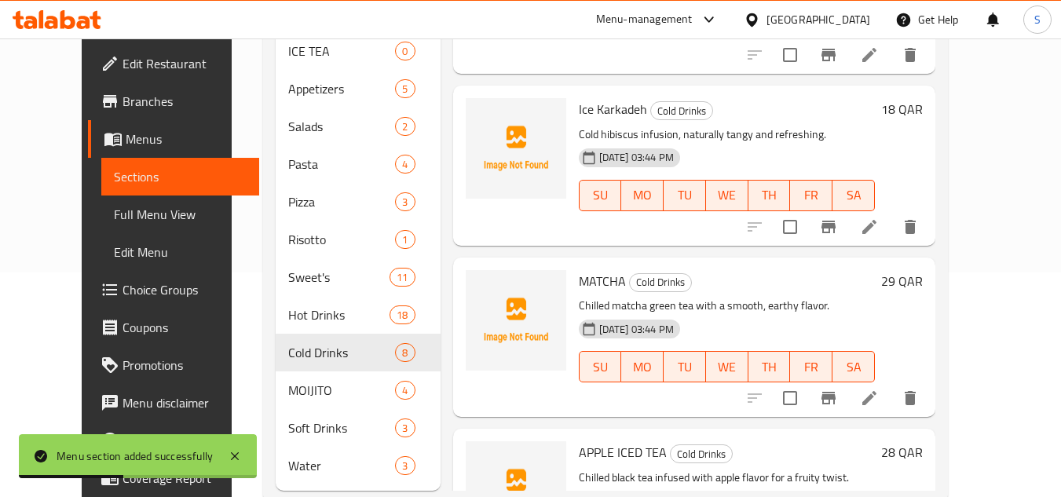
scroll to position [262, 0]
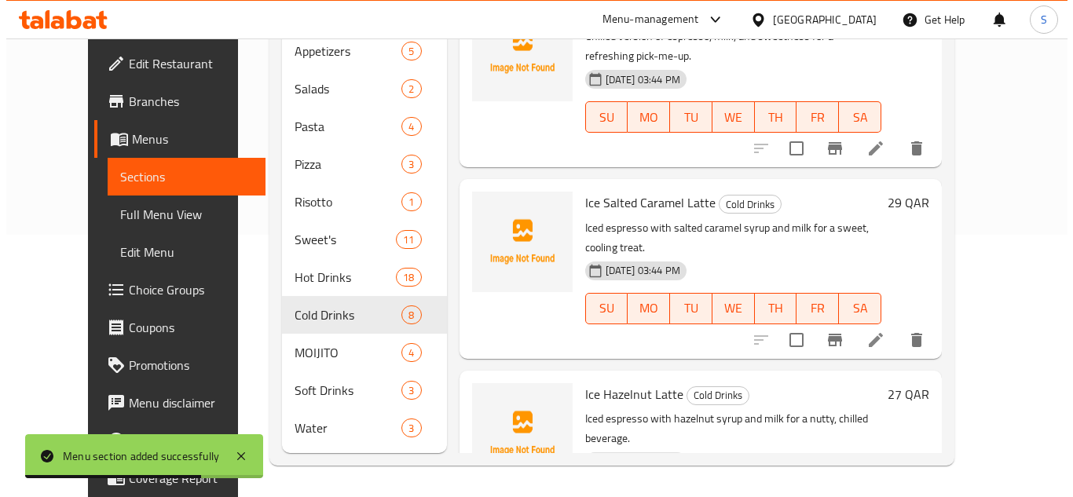
scroll to position [0, 0]
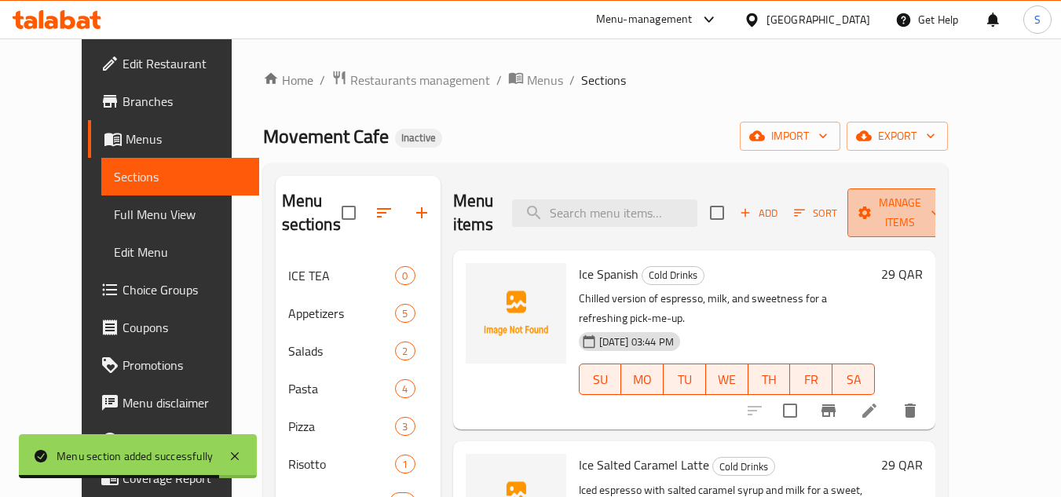
click at [904, 212] on span "Manage items" at bounding box center [900, 212] width 80 height 39
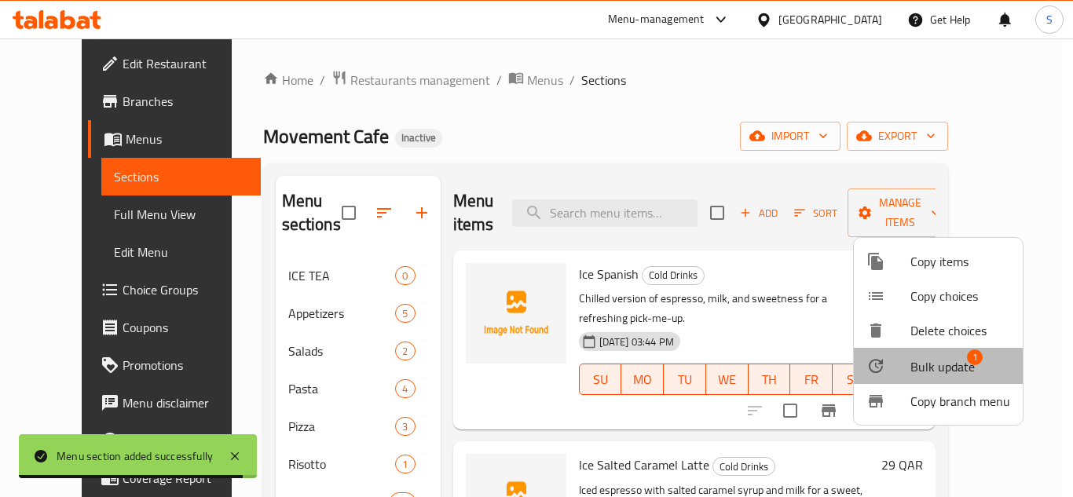
click at [947, 357] on span "Bulk update" at bounding box center [943, 366] width 64 height 19
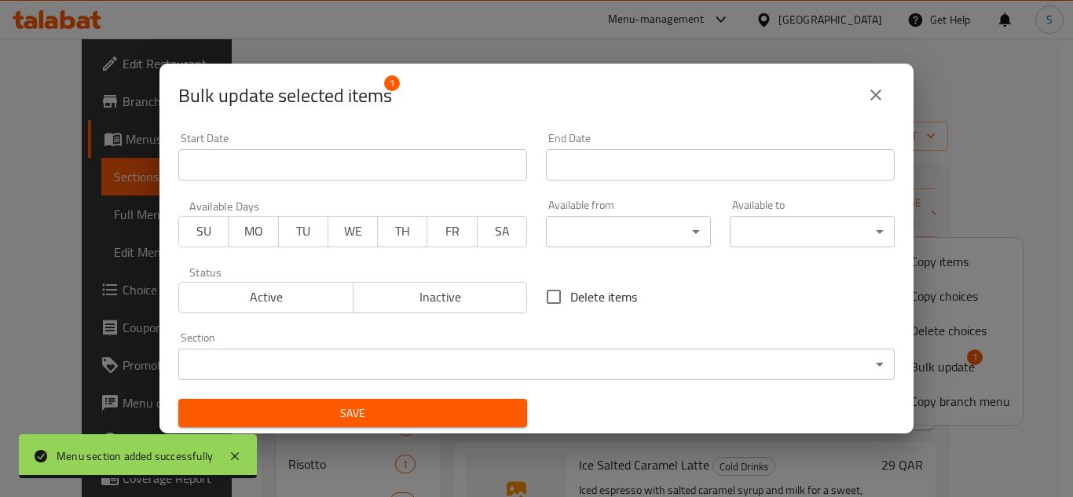
click at [444, 363] on body "Menu section added successfully ​ Menu-management Qatar Get Help S Edit Restaur…" at bounding box center [536, 267] width 1073 height 459
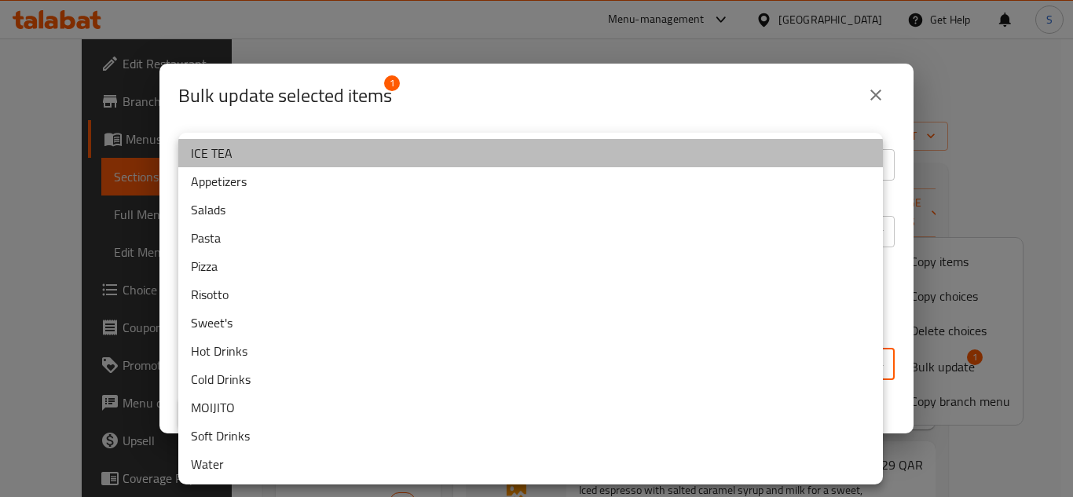
click at [376, 161] on li "ICE TEA" at bounding box center [530, 153] width 705 height 28
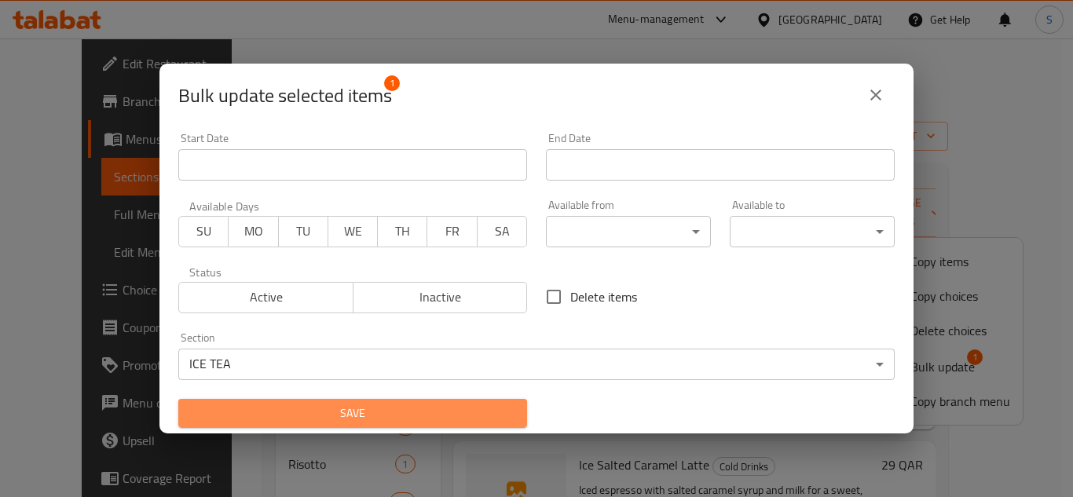
click at [385, 413] on span "Save" at bounding box center [353, 414] width 324 height 20
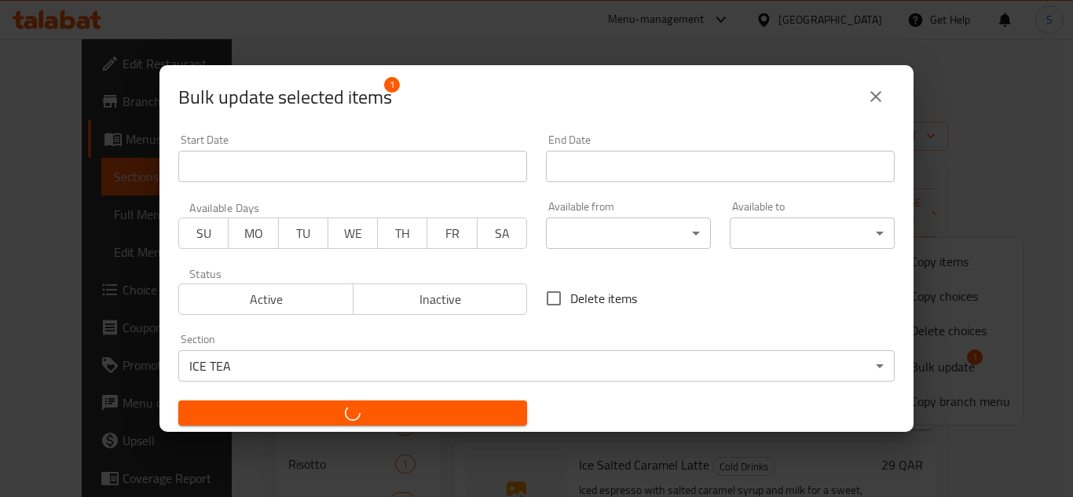
checkbox input "false"
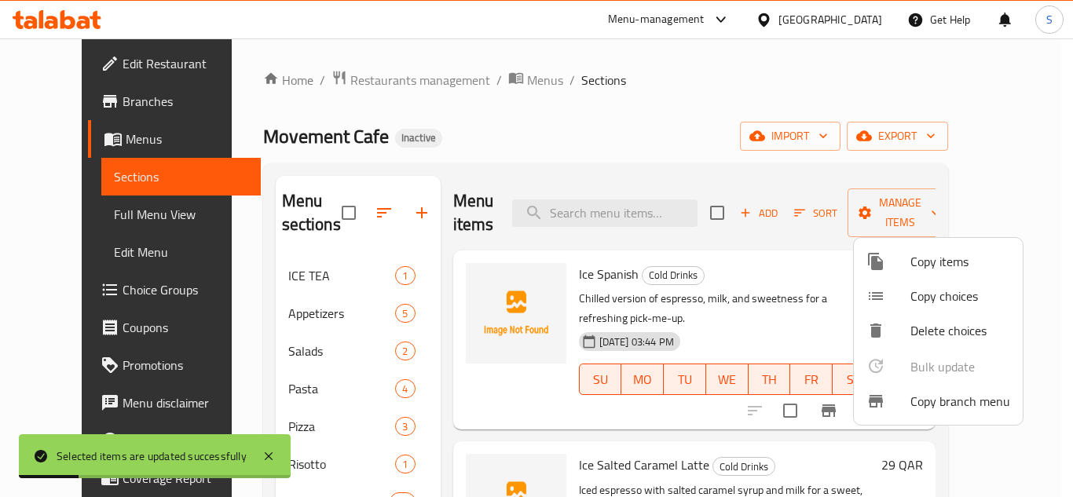
click at [362, 208] on div at bounding box center [536, 248] width 1073 height 497
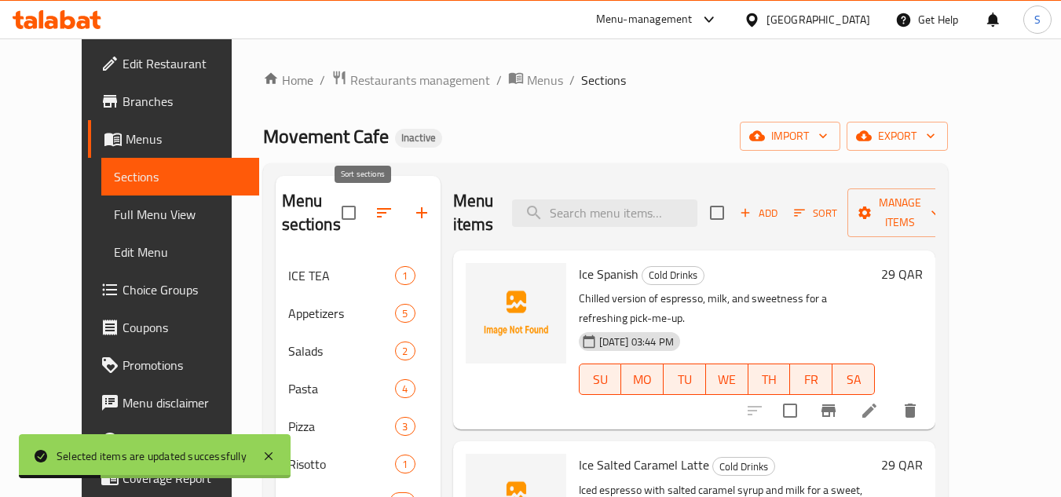
click at [377, 210] on icon "button" at bounding box center [384, 212] width 14 height 9
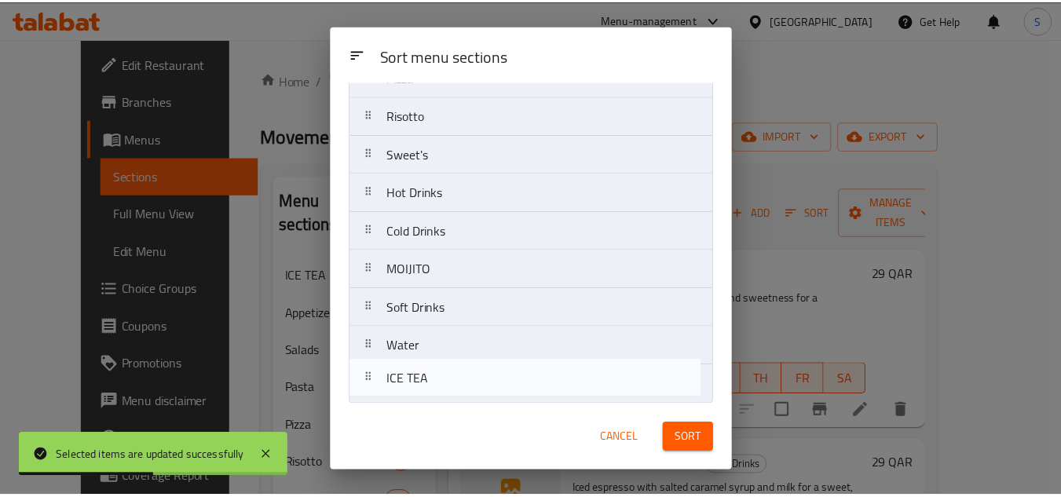
scroll to position [191, 0]
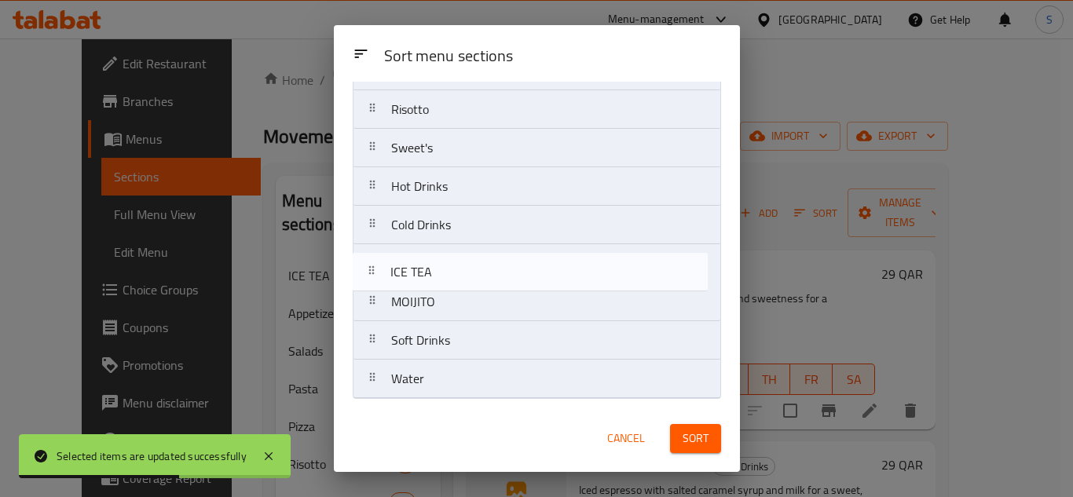
drag, startPoint x: 453, startPoint y: 145, endPoint x: 471, endPoint y: 306, distance: 162.8
click at [452, 280] on nav "ICE TEA Appetizers Salads Pasta Pizza Risotto Sweet's Hot Drinks Cold Drinks MO…" at bounding box center [537, 168] width 368 height 464
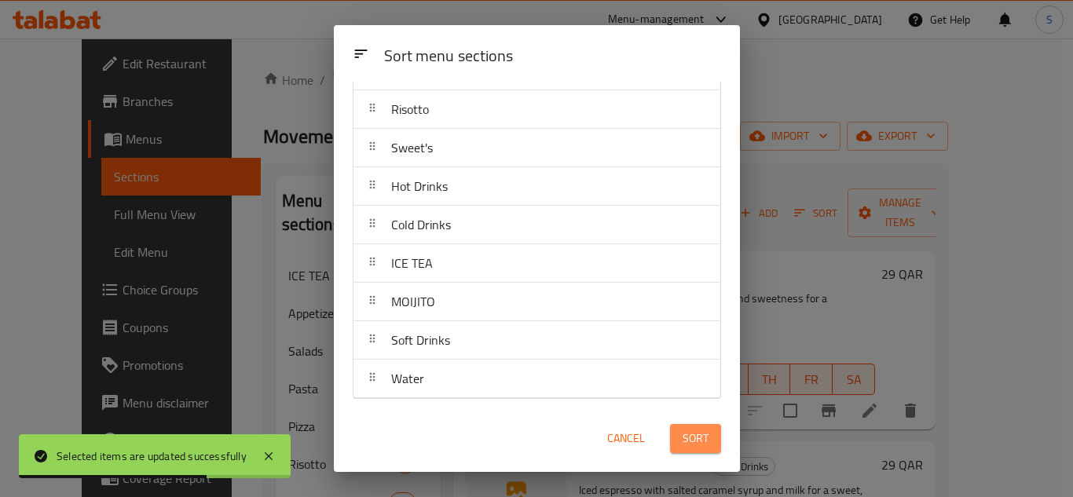
click at [691, 437] on span "Sort" at bounding box center [696, 439] width 26 height 20
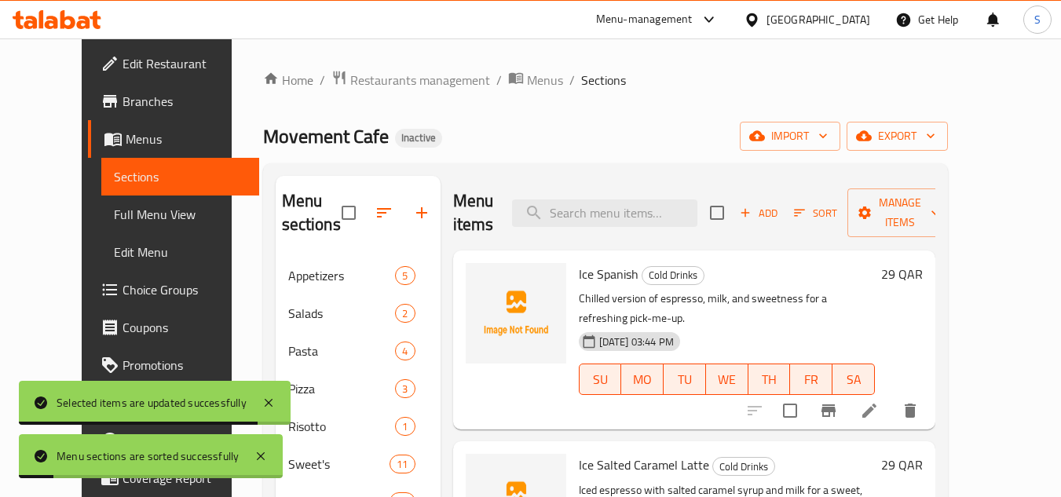
scroll to position [79, 0]
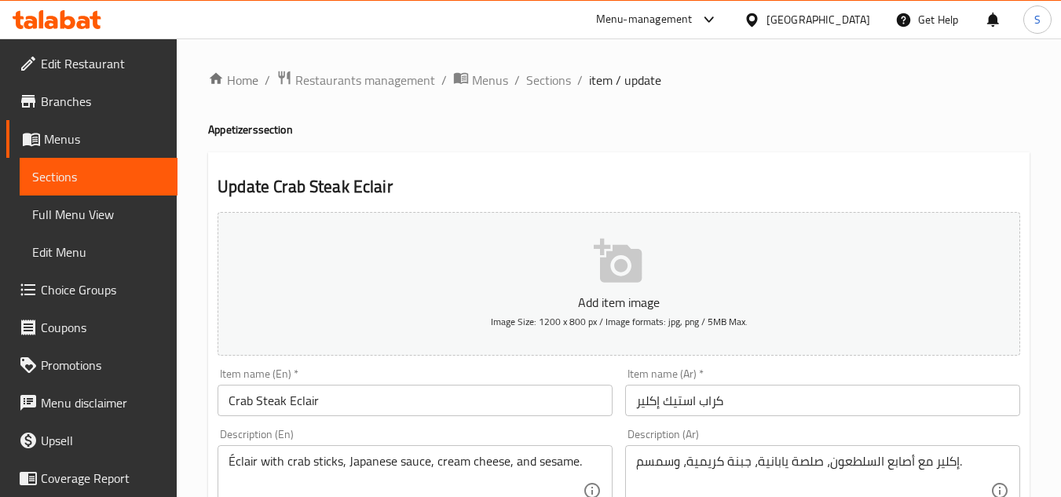
click at [445, 400] on input "Crab Steak Eclair" at bounding box center [415, 400] width 395 height 31
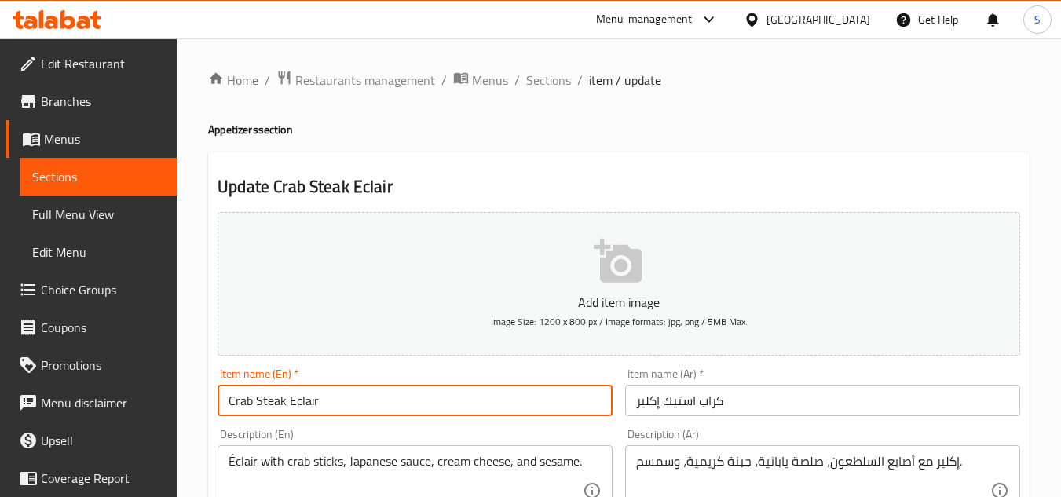
paste input "with Sesame"
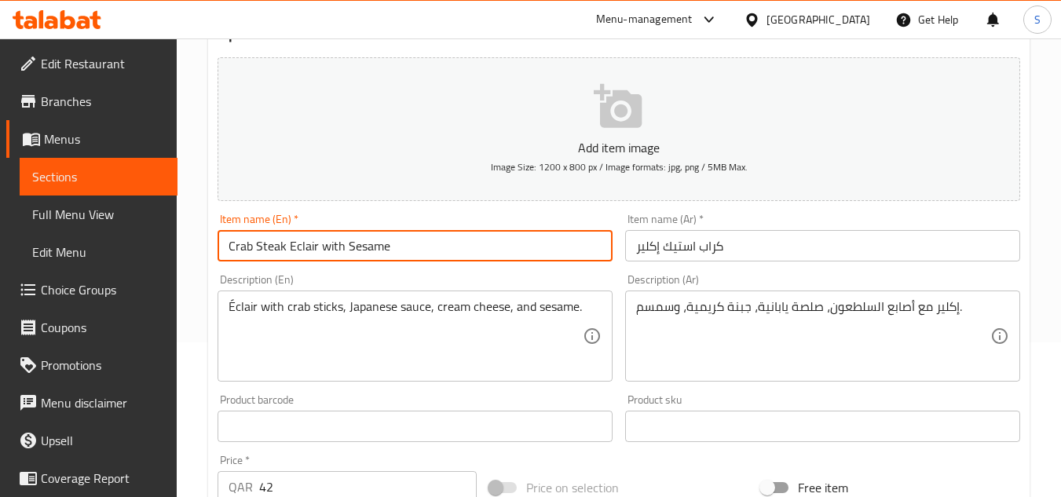
scroll to position [157, 0]
type input "Crab Steak Eclair with Sesame"
click at [751, 235] on input "كراب استيك إكلير" at bounding box center [822, 243] width 395 height 31
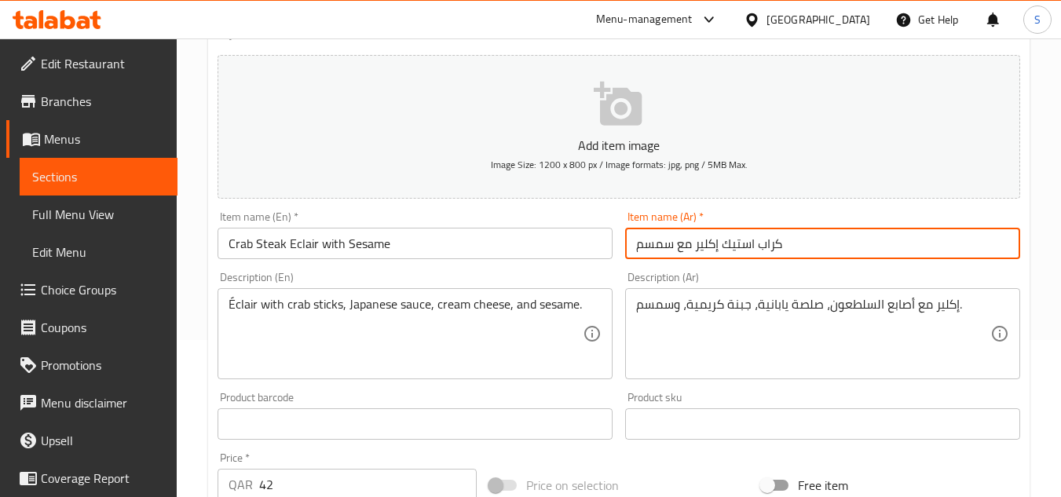
type input "كراب استيك إكلير مع سمسم"
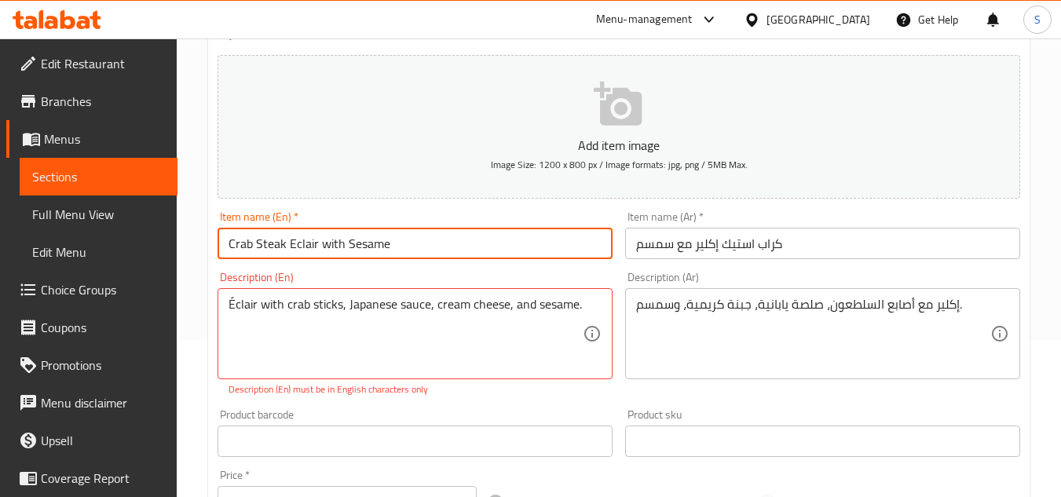
click at [299, 244] on input "Crab Steak Eclair with Sesame" at bounding box center [415, 243] width 395 height 31
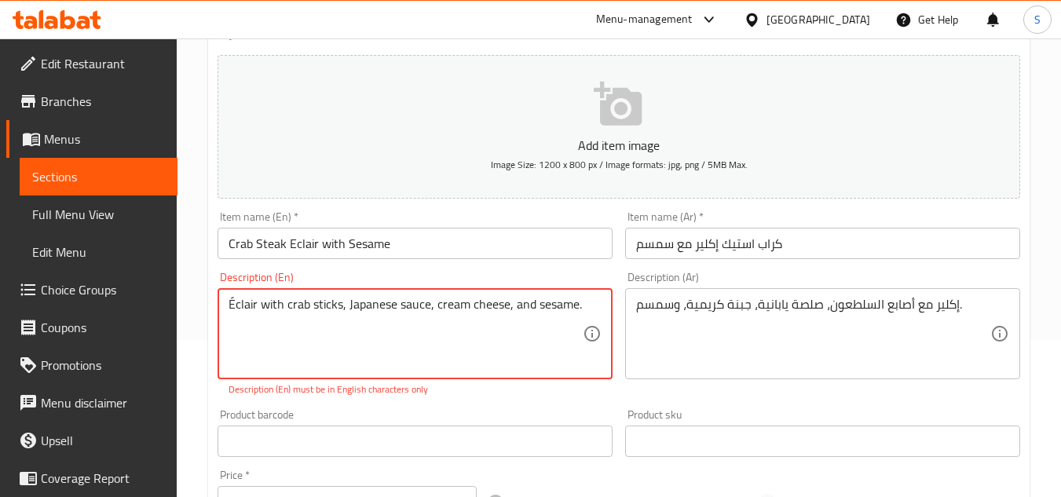
click at [247, 307] on textarea "Éclair with crab sticks, Japanese sauce, cream cheese, and sesame." at bounding box center [406, 334] width 354 height 75
paste textarea "E"
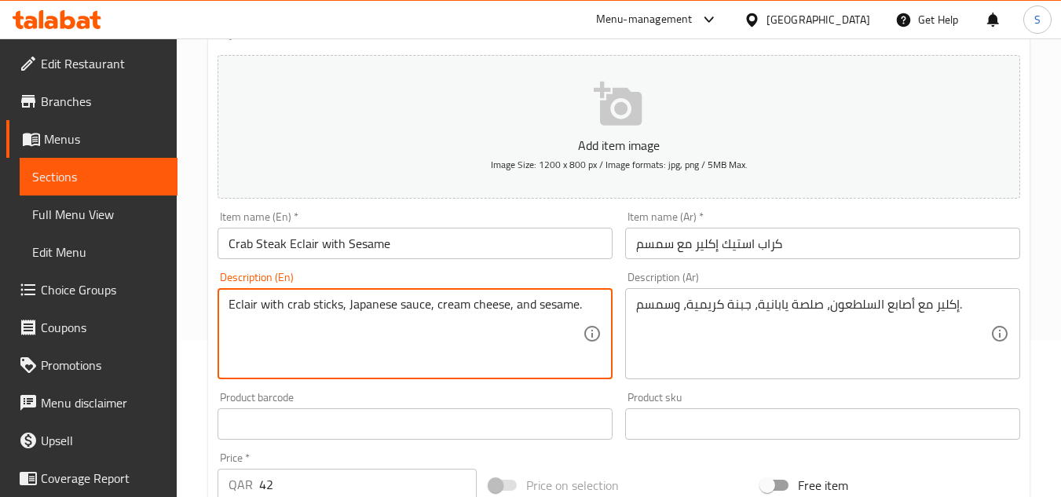
type textarea "Eclair with crab sticks, Japanese sauce, cream cheese, and sesame."
click at [416, 251] on input "Crab Steak Eclair with Sesame" at bounding box center [415, 243] width 395 height 31
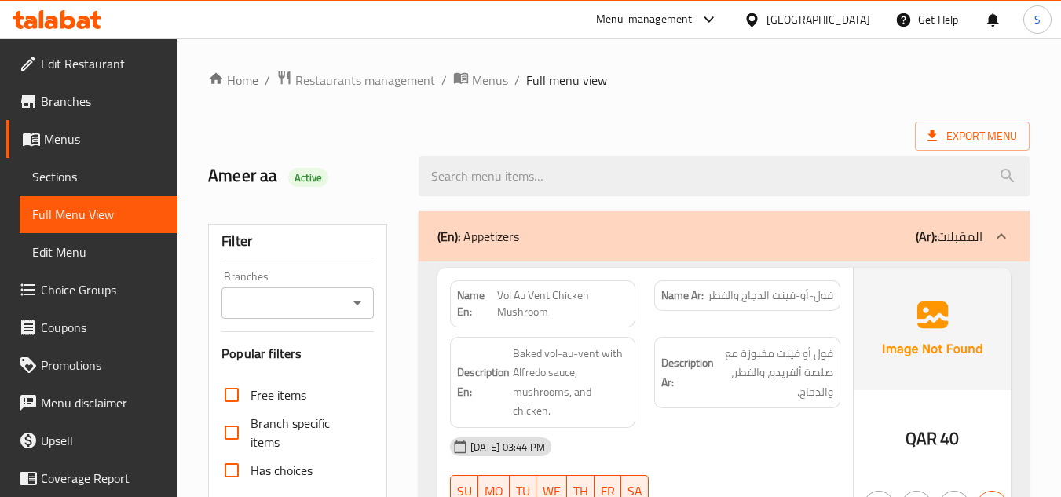
click at [390, 156] on div "Ameer aa Active" at bounding box center [304, 176] width 210 height 70
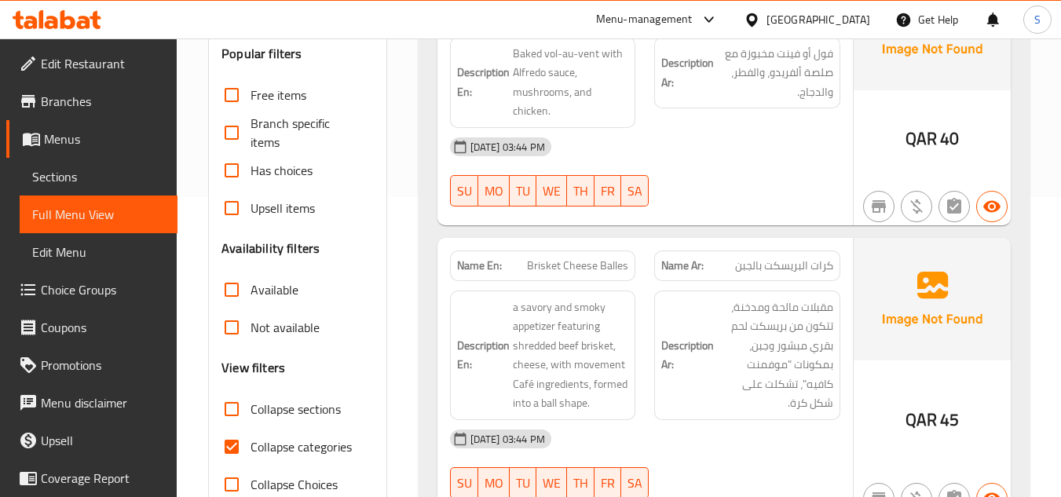
scroll to position [314, 0]
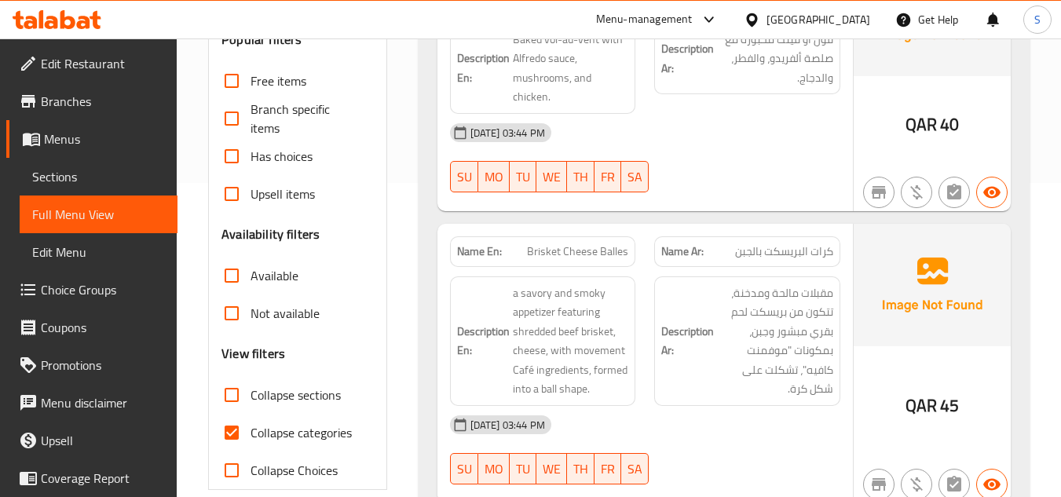
click at [295, 439] on span "Collapse categories" at bounding box center [301, 432] width 101 height 19
click at [251, 439] on input "Collapse categories" at bounding box center [232, 433] width 38 height 38
checkbox input "false"
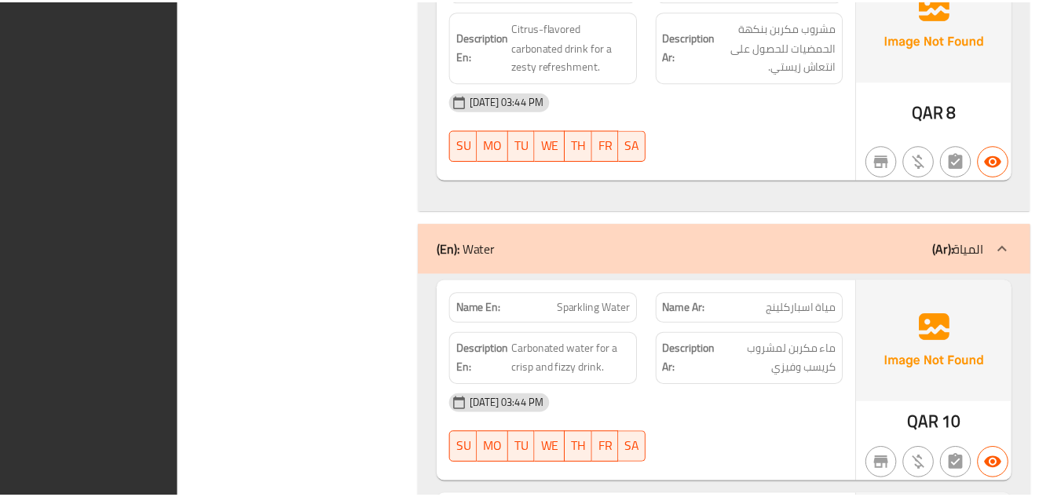
scroll to position [16618, 0]
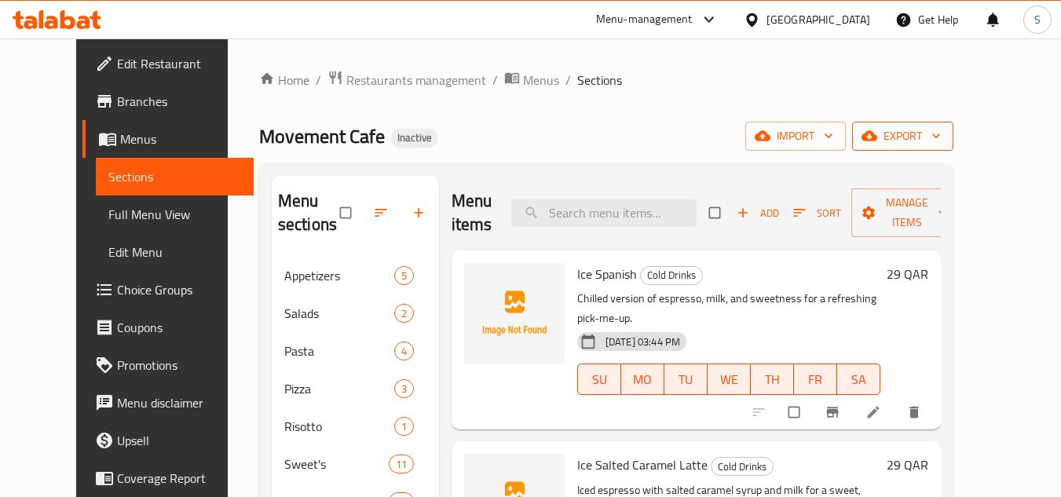
click at [941, 137] on span "export" at bounding box center [903, 136] width 76 height 20
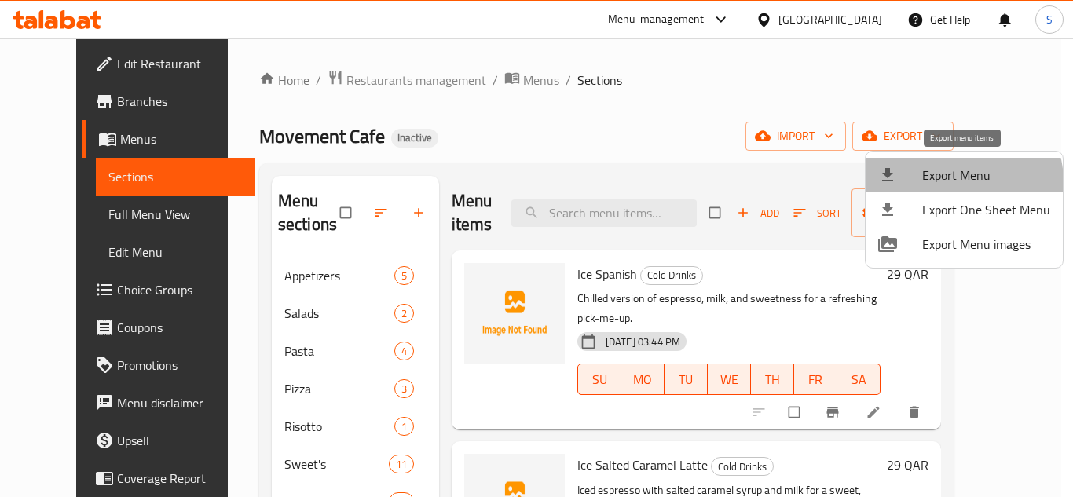
click at [955, 182] on span "Export Menu" at bounding box center [986, 175] width 128 height 19
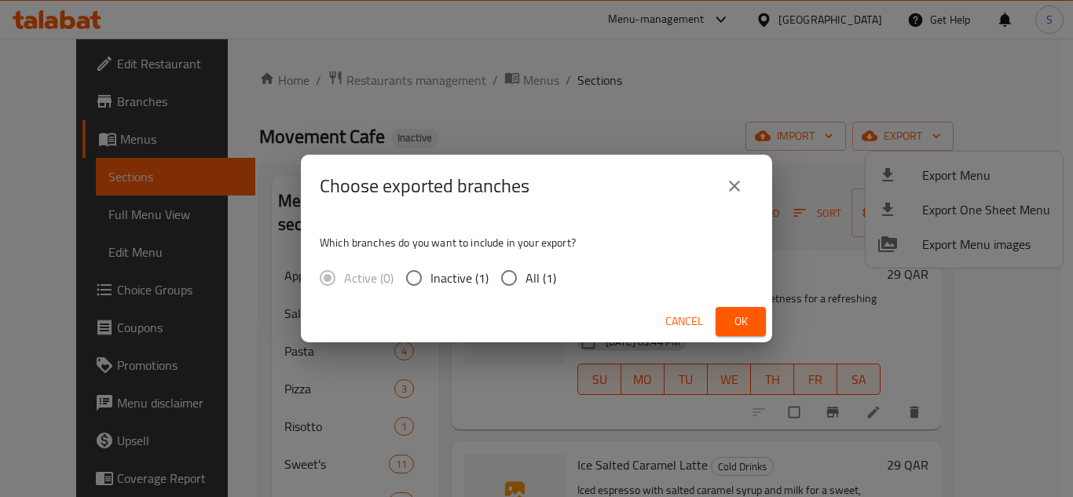
click at [526, 280] on span "All (1)" at bounding box center [541, 278] width 31 height 19
click at [526, 280] on input "All (1)" at bounding box center [509, 278] width 33 height 33
radio input "true"
click at [738, 320] on span "Ok" at bounding box center [740, 322] width 25 height 20
